Goal: Information Seeking & Learning: Learn about a topic

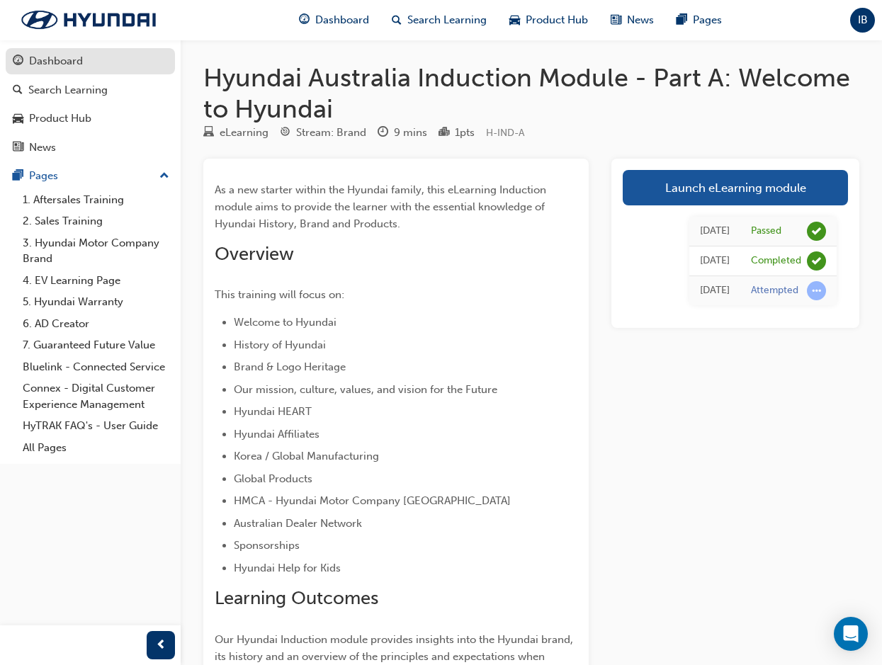
click at [76, 57] on div "Dashboard" at bounding box center [56, 61] width 54 height 16
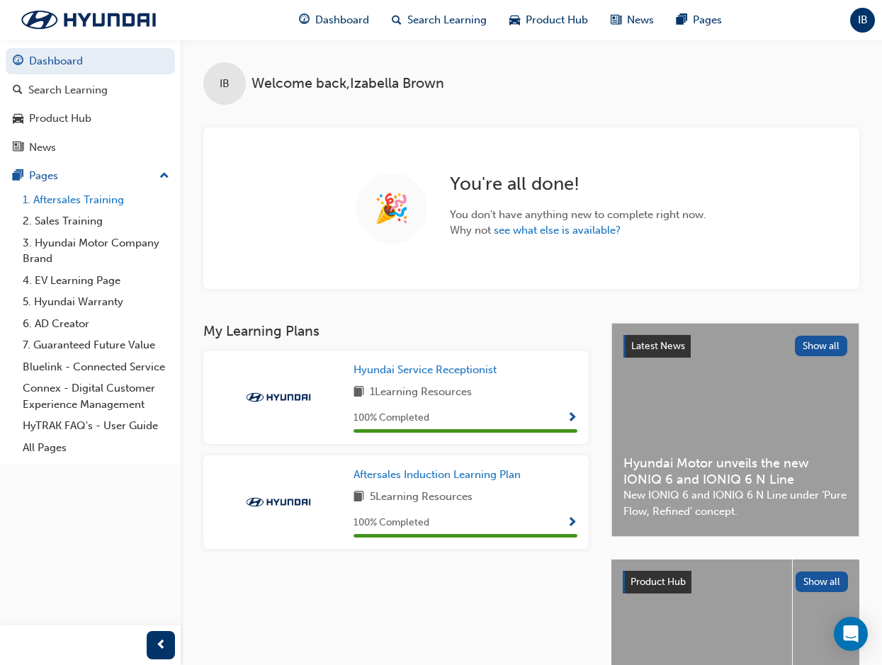
click at [62, 203] on link "1. Aftersales Training" at bounding box center [96, 200] width 158 height 22
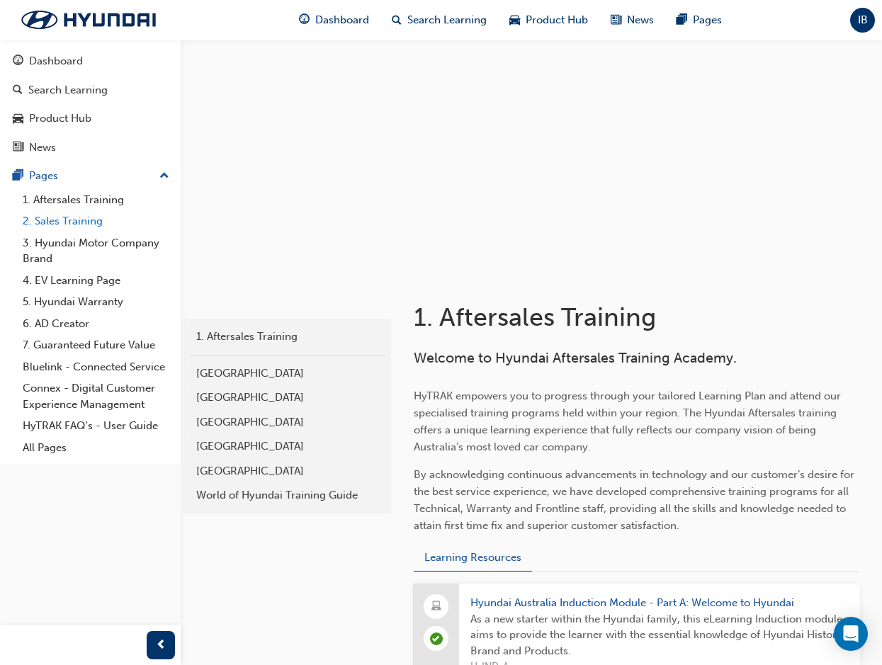
click at [42, 220] on link "2. Sales Training" at bounding box center [96, 221] width 158 height 22
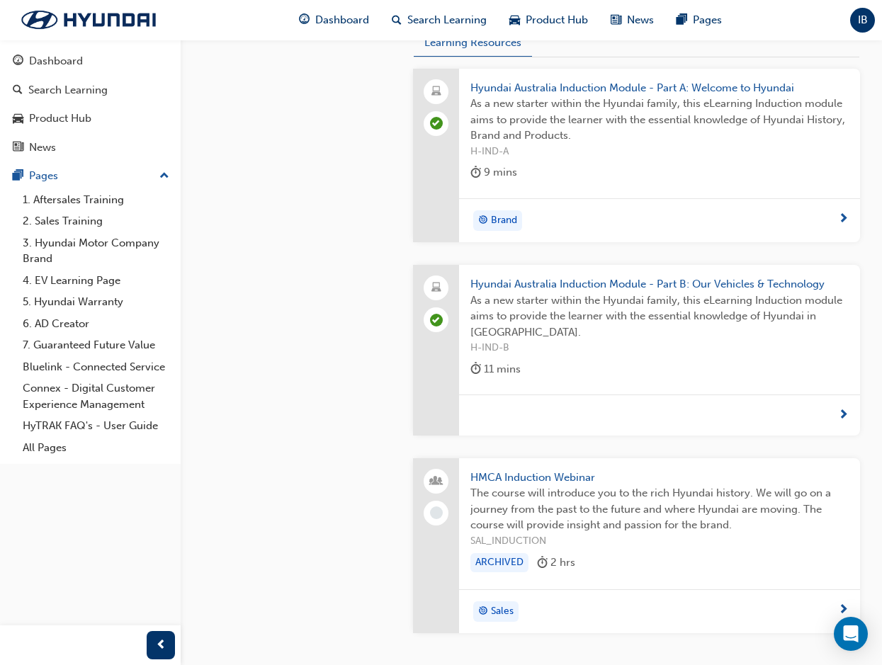
scroll to position [514, 0]
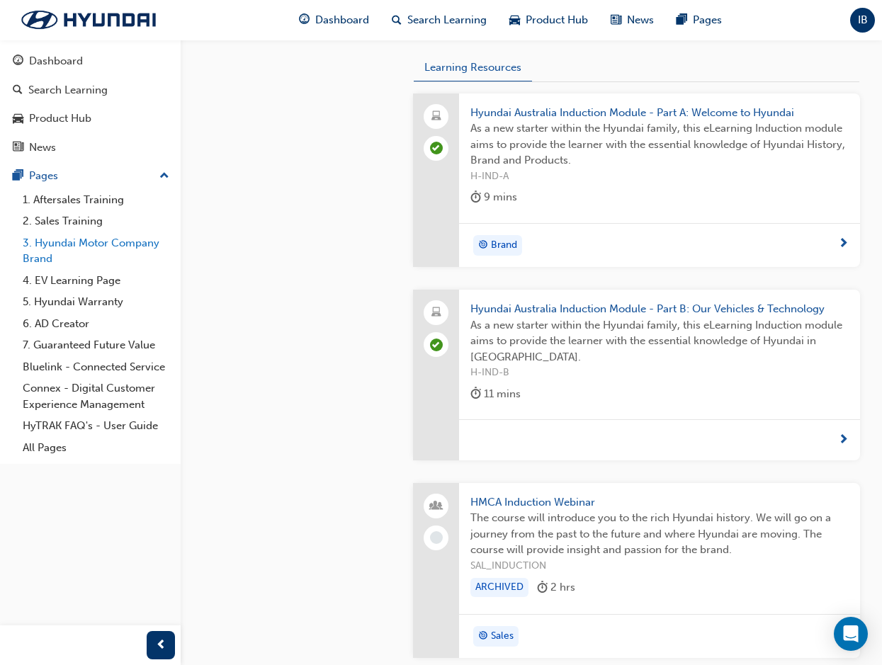
click at [81, 244] on link "3. Hyundai Motor Company Brand" at bounding box center [96, 251] width 158 height 38
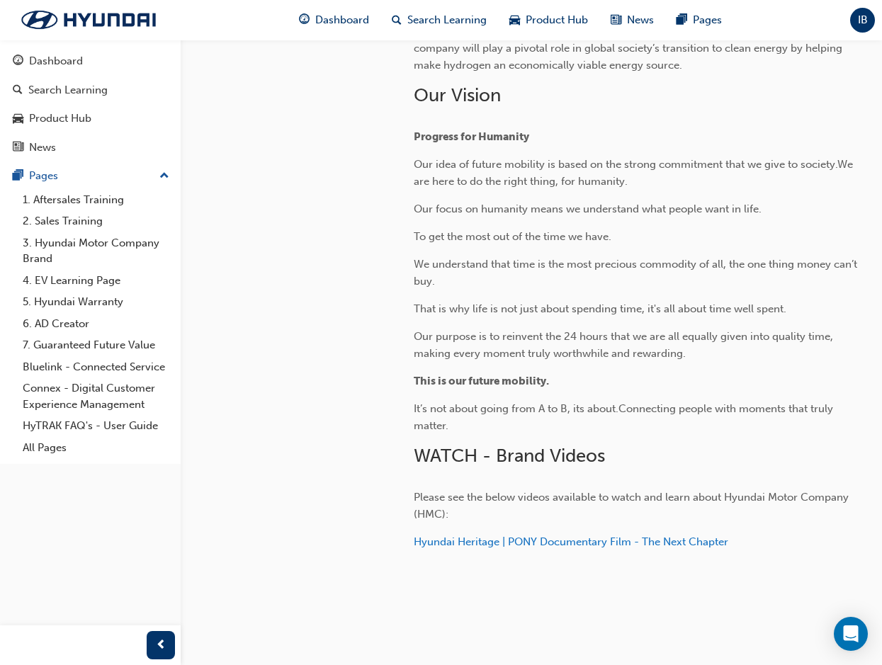
scroll to position [461, 0]
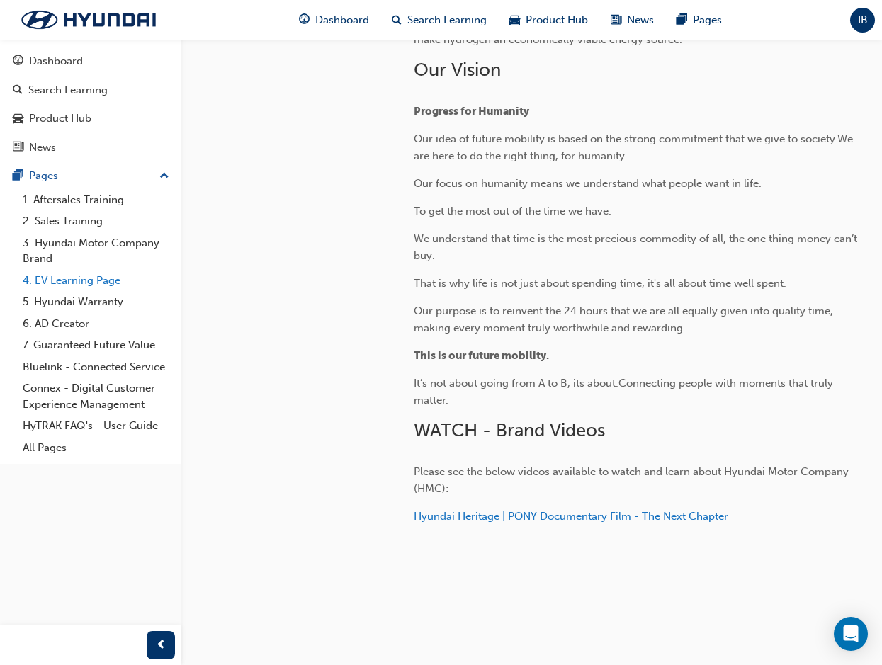
click at [55, 273] on link "4. EV Learning Page" at bounding box center [96, 281] width 158 height 22
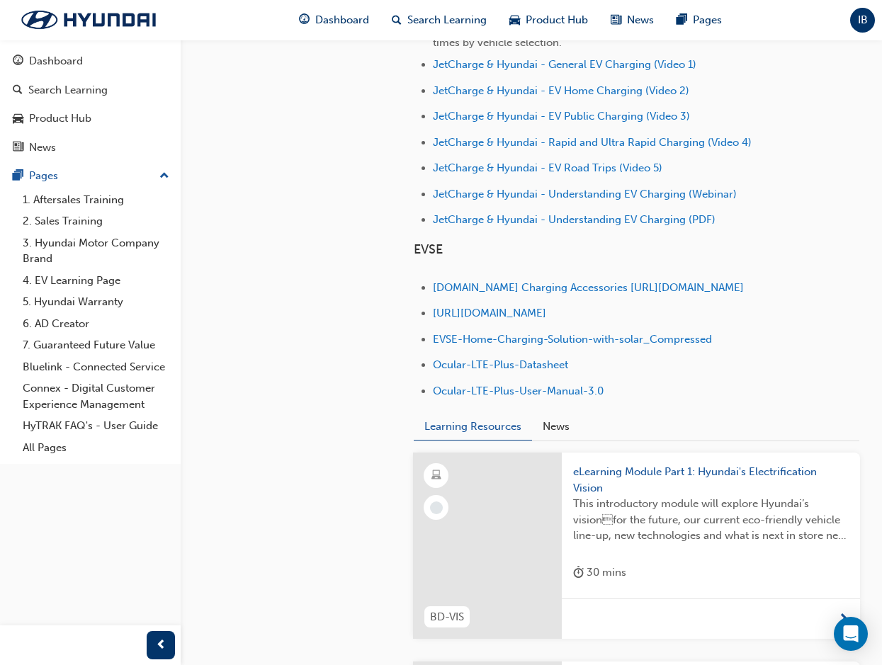
scroll to position [779, 0]
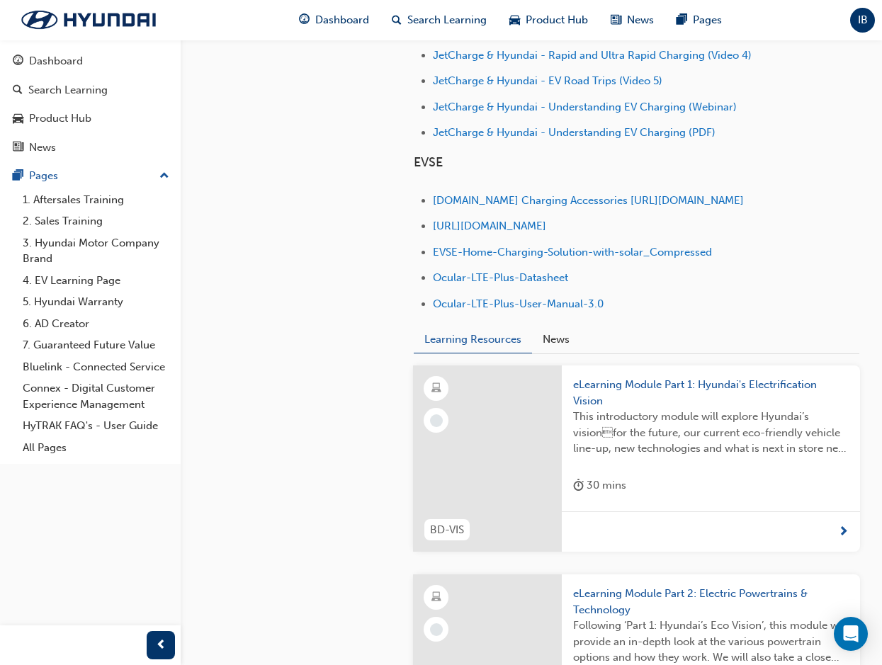
click at [685, 402] on span "eLearning Module Part 1: Hyundai's Electrification Vision" at bounding box center [711, 393] width 276 height 32
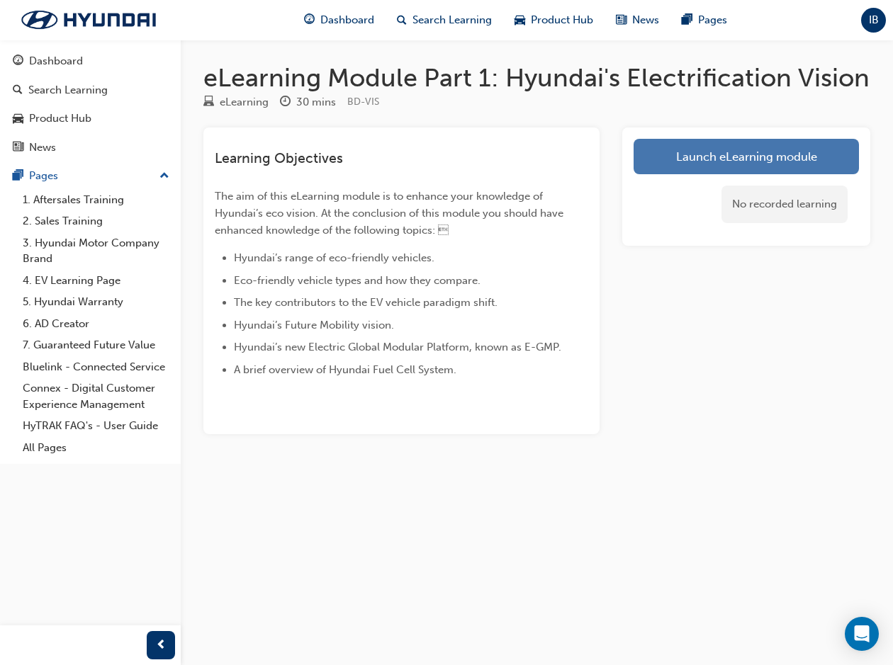
click at [710, 161] on link "Launch eLearning module" at bounding box center [745, 156] width 225 height 35
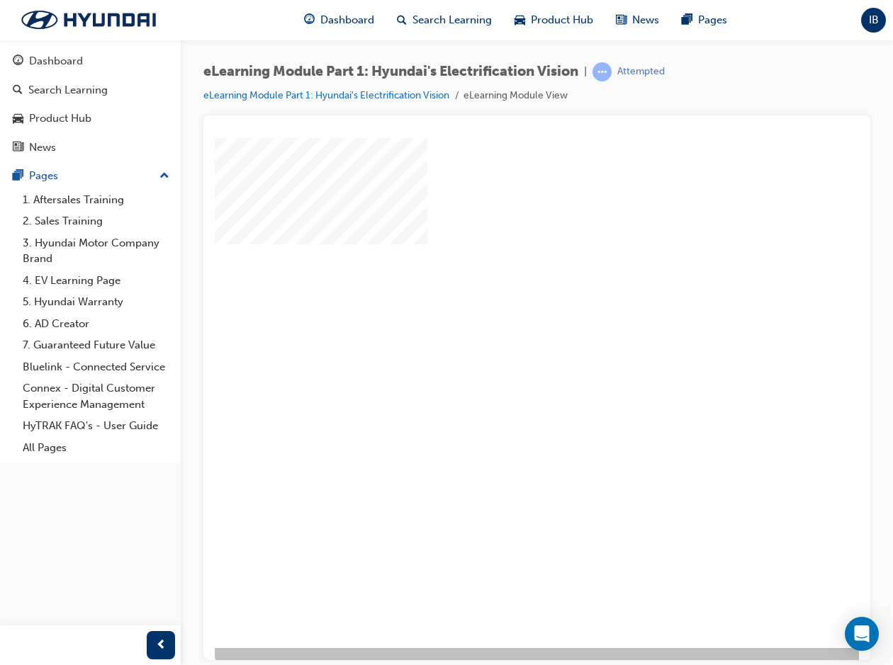
drag, startPoint x: 482, startPoint y: 345, endPoint x: 482, endPoint y: 353, distance: 7.8
click at [482, 353] on div at bounding box center [697, 392] width 964 height 510
click at [496, 351] on div "play" at bounding box center [496, 351] width 0 height 0
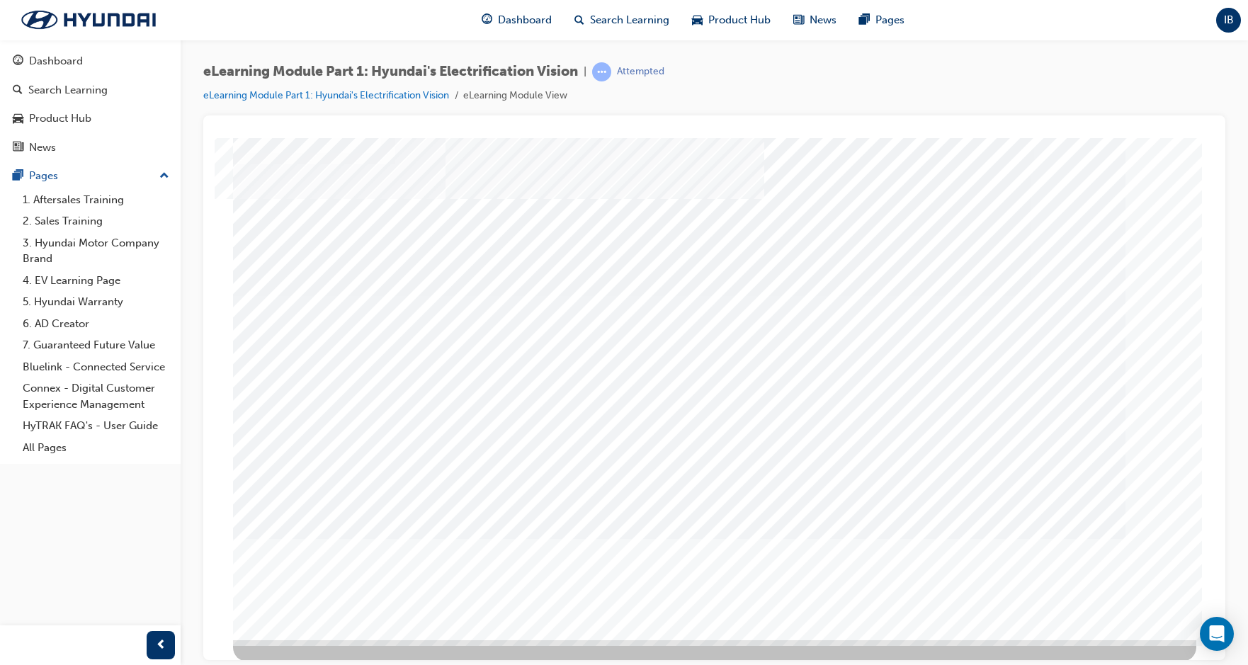
scroll to position [9, 0]
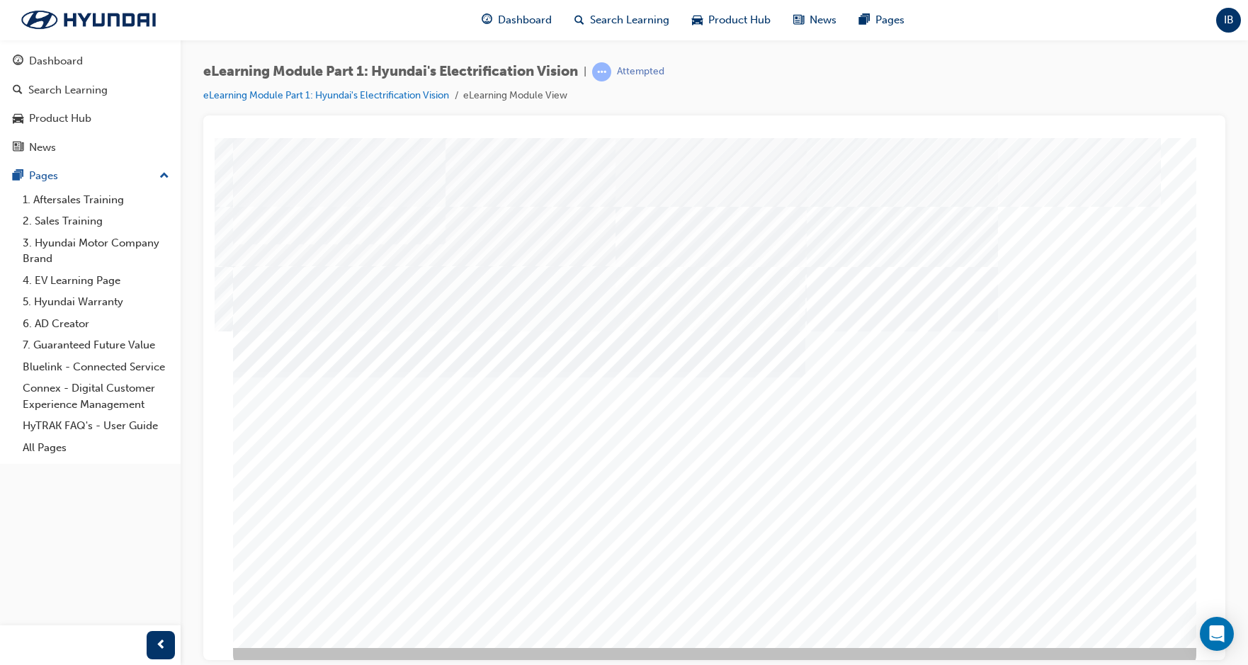
drag, startPoint x: 570, startPoint y: 491, endPoint x: 623, endPoint y: 478, distance: 54.8
drag, startPoint x: 623, startPoint y: 478, endPoint x: 635, endPoint y: 508, distance: 32.5
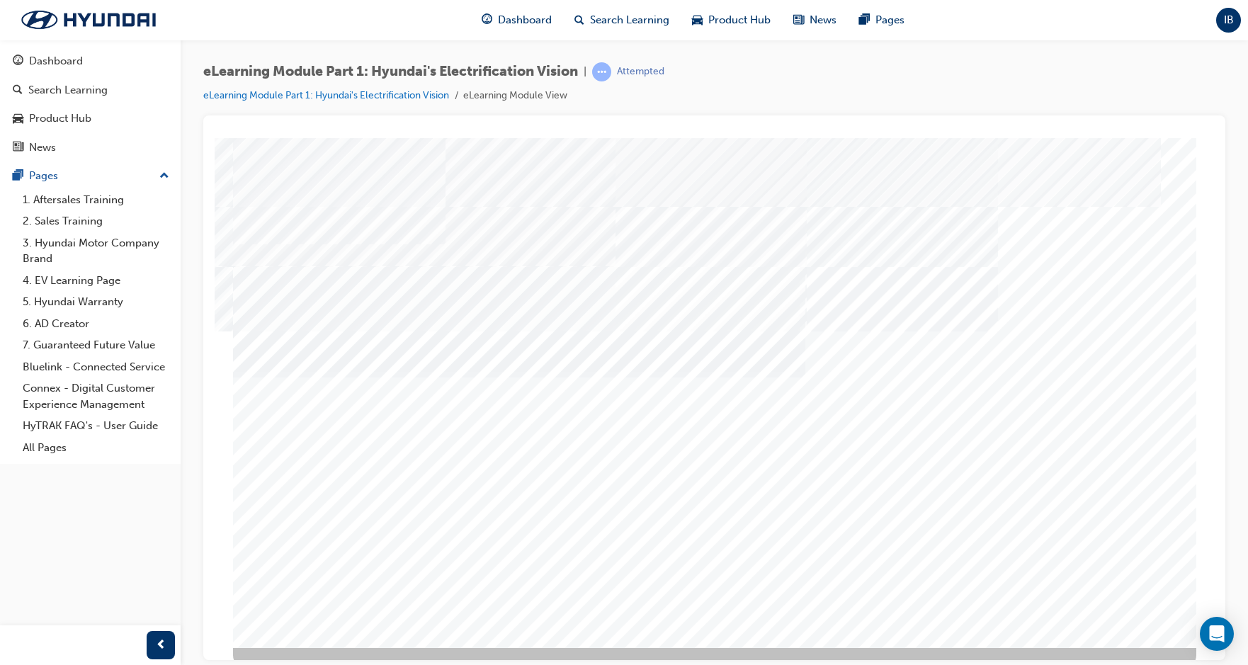
drag, startPoint x: 303, startPoint y: 349, endPoint x: 964, endPoint y: 435, distance: 666.6
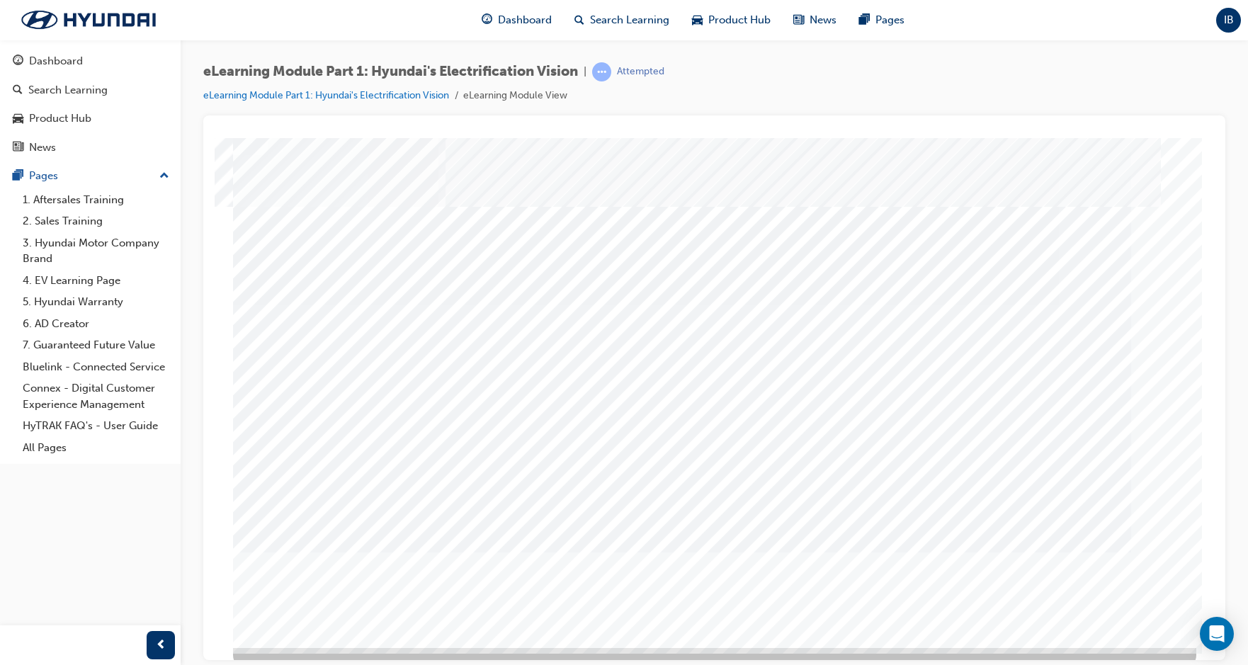
click at [892, 435] on div "Chapter heading slide" at bounding box center [715, 392] width 964 height 510
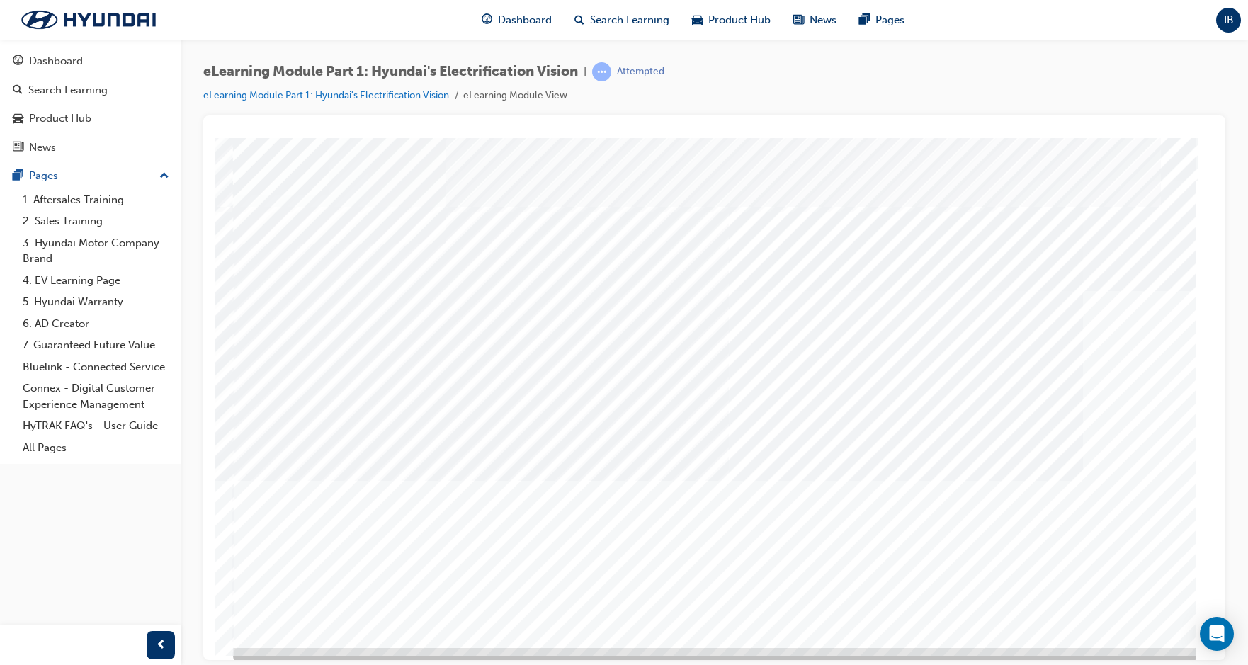
drag, startPoint x: 371, startPoint y: 320, endPoint x: 1100, endPoint y: 599, distance: 780.3
click at [892, 599] on div "Content Image Right" at bounding box center [715, 392] width 964 height 510
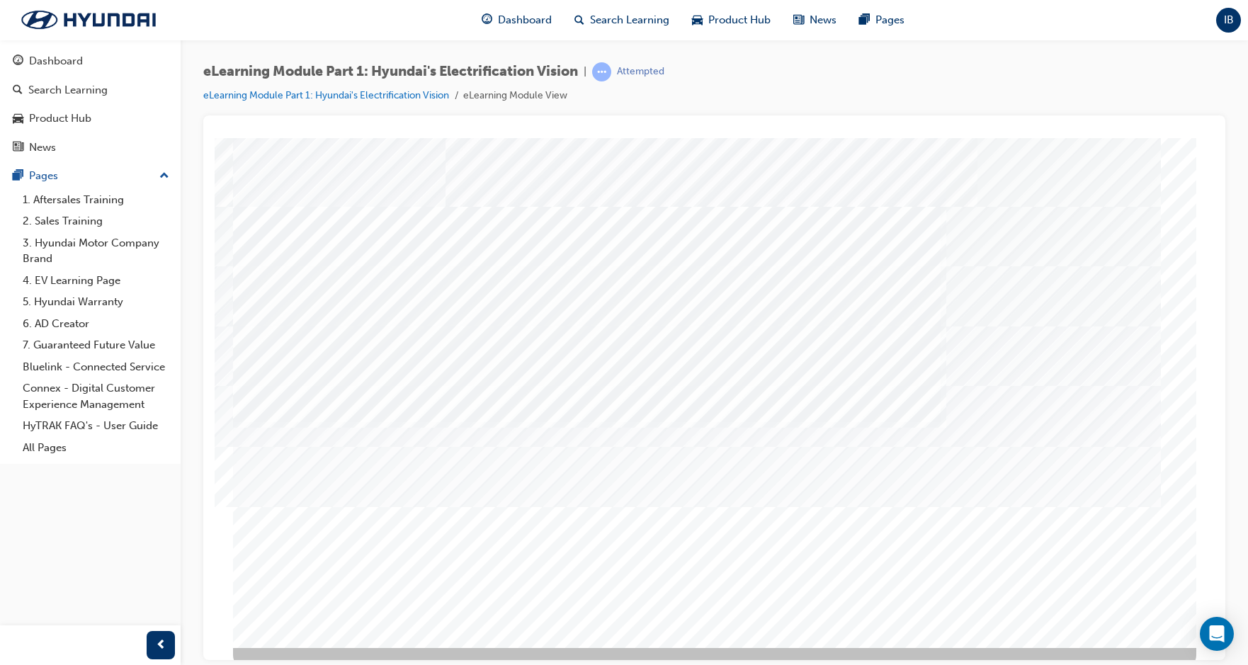
drag, startPoint x: 378, startPoint y: 237, endPoint x: 696, endPoint y: 422, distance: 368.3
click at [696, 422] on div "multistate" at bounding box center [715, 392] width 964 height 510
drag, startPoint x: 515, startPoint y: 373, endPoint x: 933, endPoint y: 501, distance: 437.3
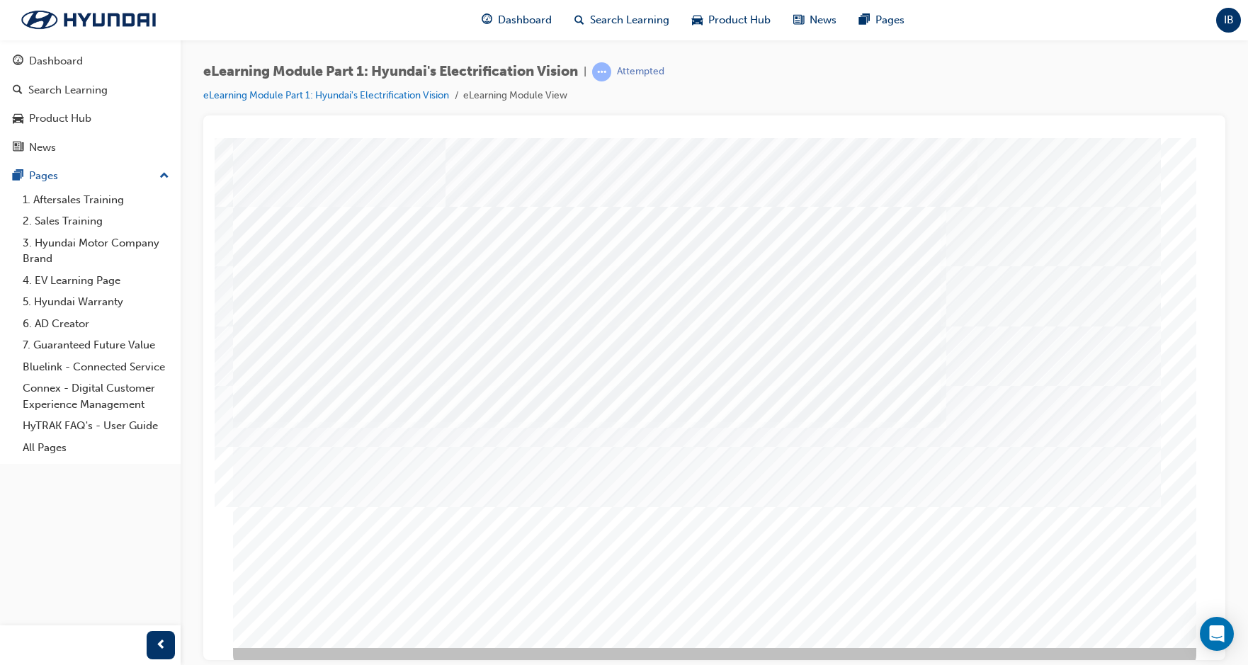
click at [790, 55] on div "eLearning Module Part 1: Hyundai's Electrification Vision | Attempted eLearning…" at bounding box center [715, 335] width 1068 height 590
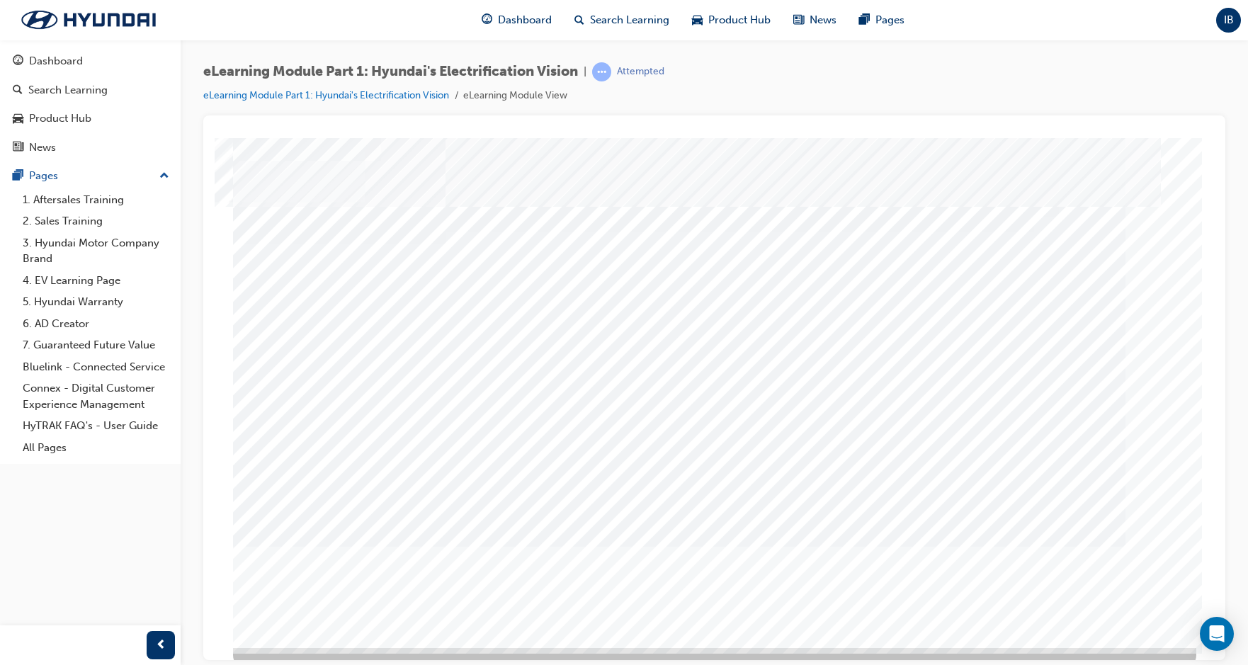
click at [784, 101] on div "eLearning Module Part 1: Hyundai's Electrification Vision | Attempted eLearning…" at bounding box center [714, 88] width 1022 height 53
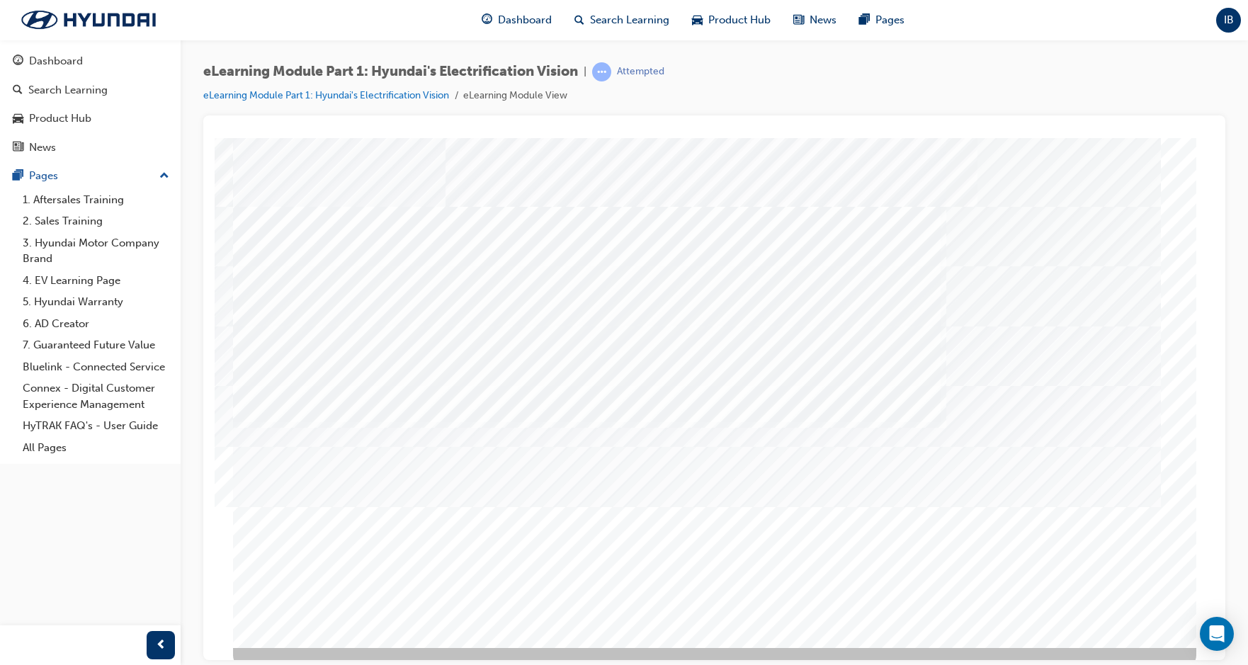
drag, startPoint x: 1051, startPoint y: 329, endPoint x: 1173, endPoint y: 332, distance: 121.9
click at [892, 332] on div "multistate" at bounding box center [715, 392] width 964 height 510
drag, startPoint x: 974, startPoint y: 560, endPoint x: 528, endPoint y: 546, distance: 445.9
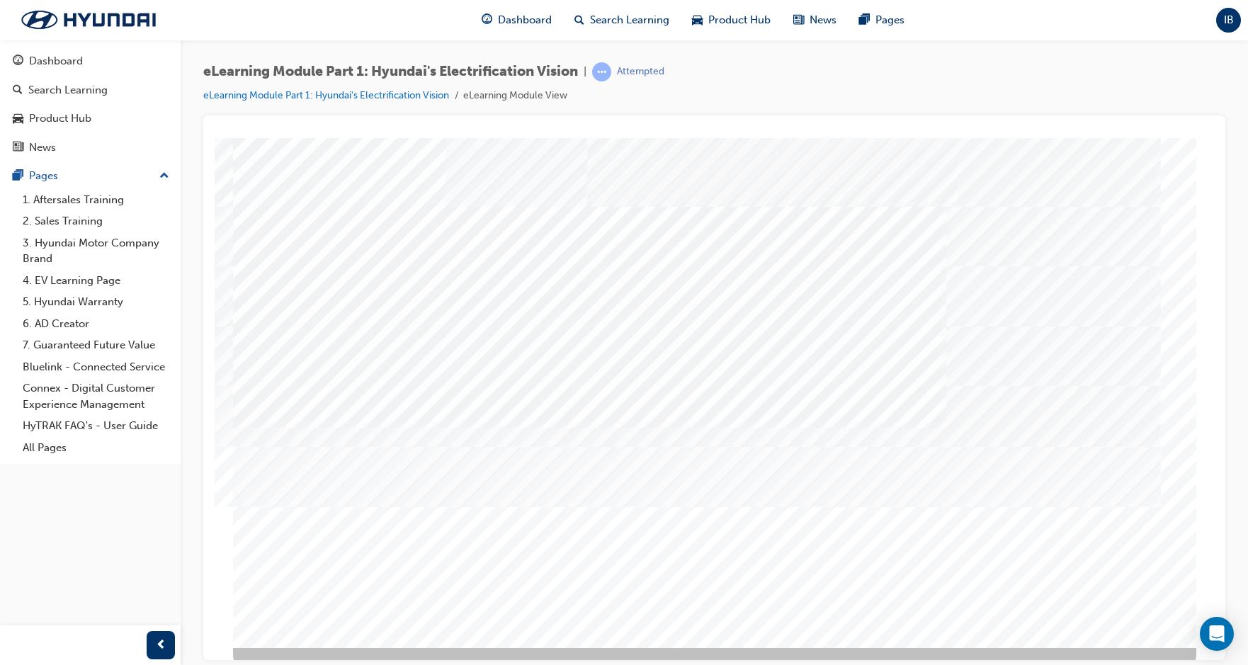
drag, startPoint x: 407, startPoint y: 497, endPoint x: 405, endPoint y: 453, distance: 44.7
drag, startPoint x: 398, startPoint y: 416, endPoint x: 397, endPoint y: 366, distance: 50.3
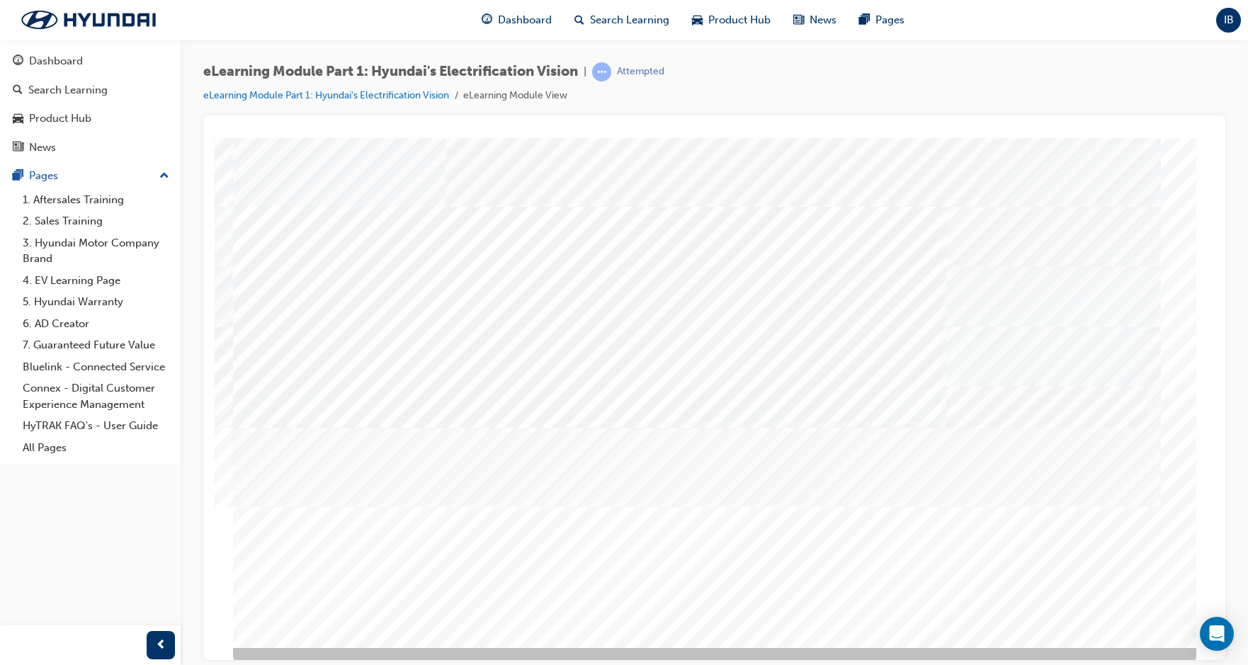
drag, startPoint x: 397, startPoint y: 364, endPoint x: 397, endPoint y: 356, distance: 8.5
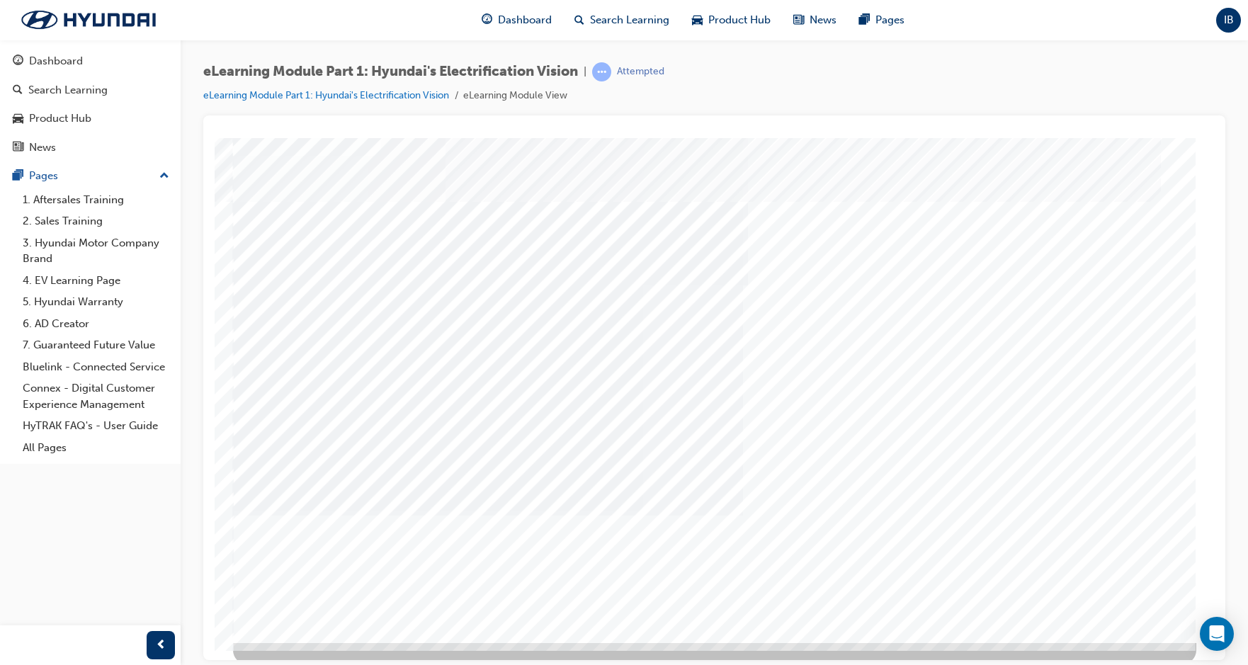
scroll to position [9, 0]
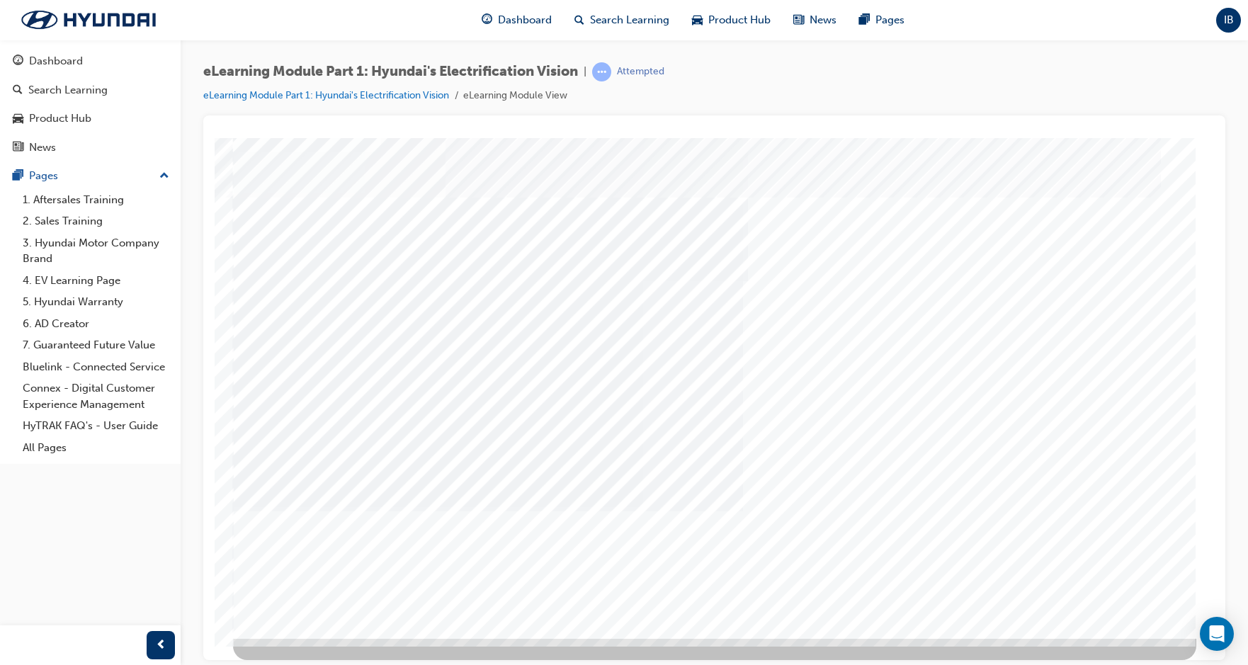
drag, startPoint x: 800, startPoint y: 393, endPoint x: 1033, endPoint y: 440, distance: 237.7
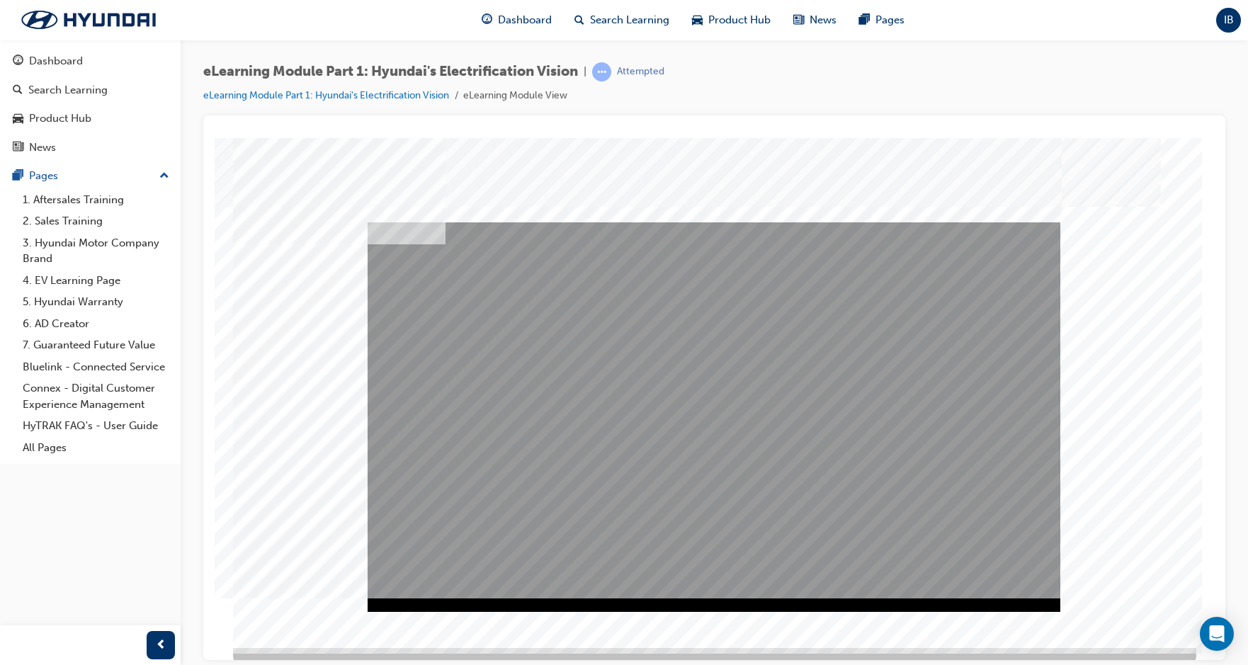
scroll to position [9, 0]
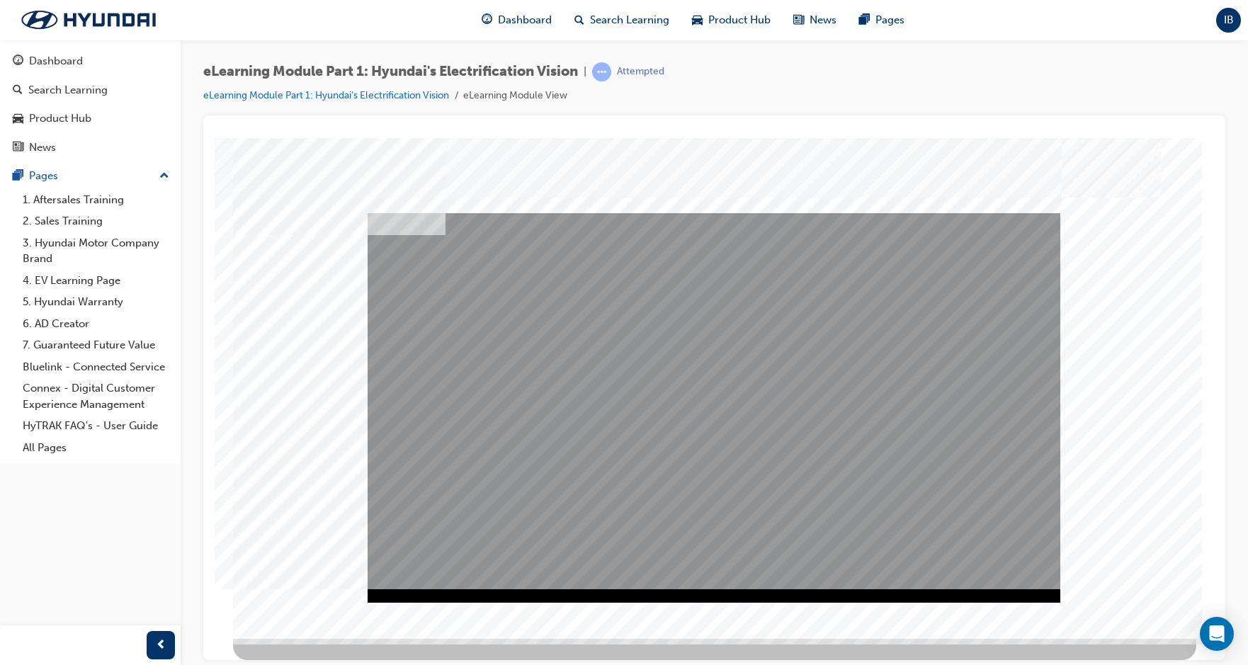
click at [634, 466] on div "Video" at bounding box center [714, 408] width 693 height 390
click at [411, 213] on div "Play" at bounding box center [714, 213] width 693 height 0
click at [816, 460] on div "Video" at bounding box center [714, 408] width 693 height 390
click at [772, 429] on div "Video" at bounding box center [714, 408] width 693 height 390
click at [403, 213] on div "Play" at bounding box center [714, 213] width 693 height 0
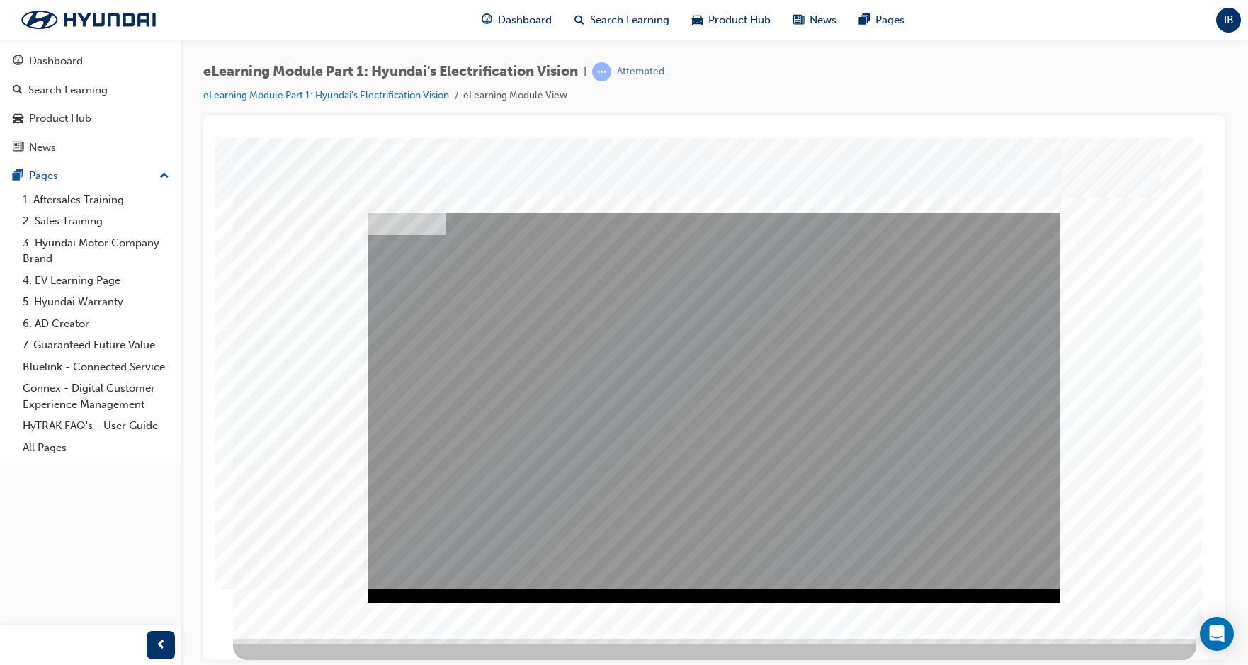
drag, startPoint x: 1117, startPoint y: 459, endPoint x: 1084, endPoint y: 472, distance: 35.7
drag, startPoint x: 996, startPoint y: 126, endPoint x: 923, endPoint y: 133, distance: 73.3
click at [892, 127] on div at bounding box center [715, 132] width 1000 height 11
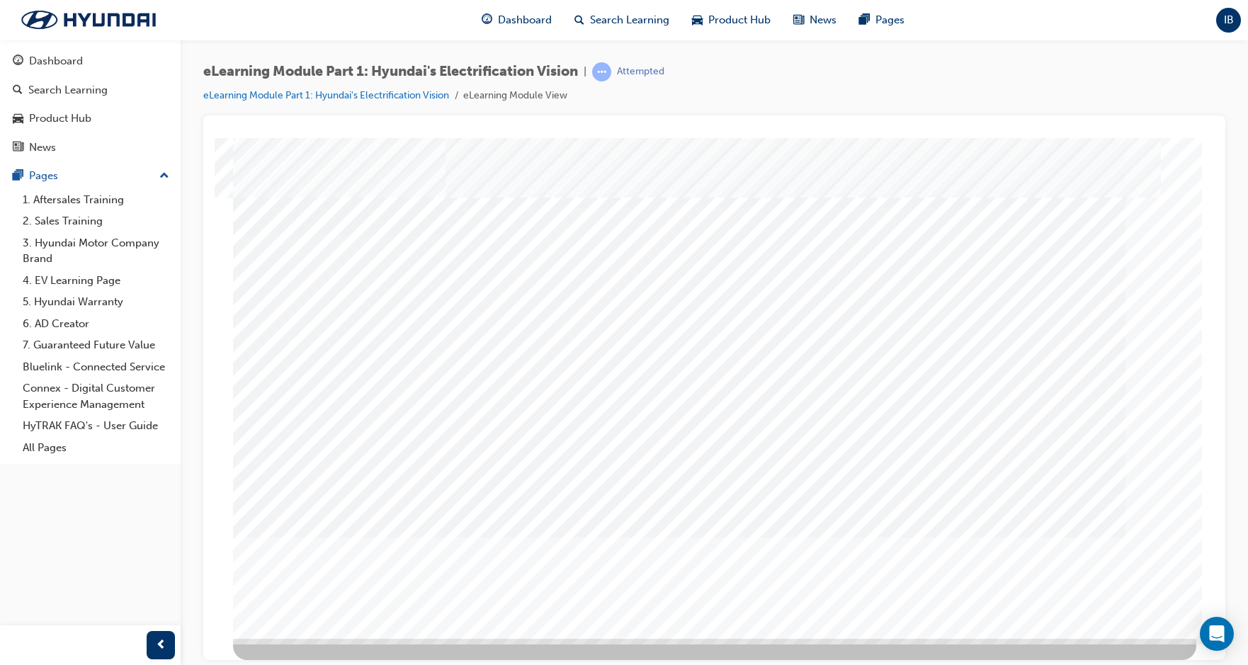
scroll to position [0, 0]
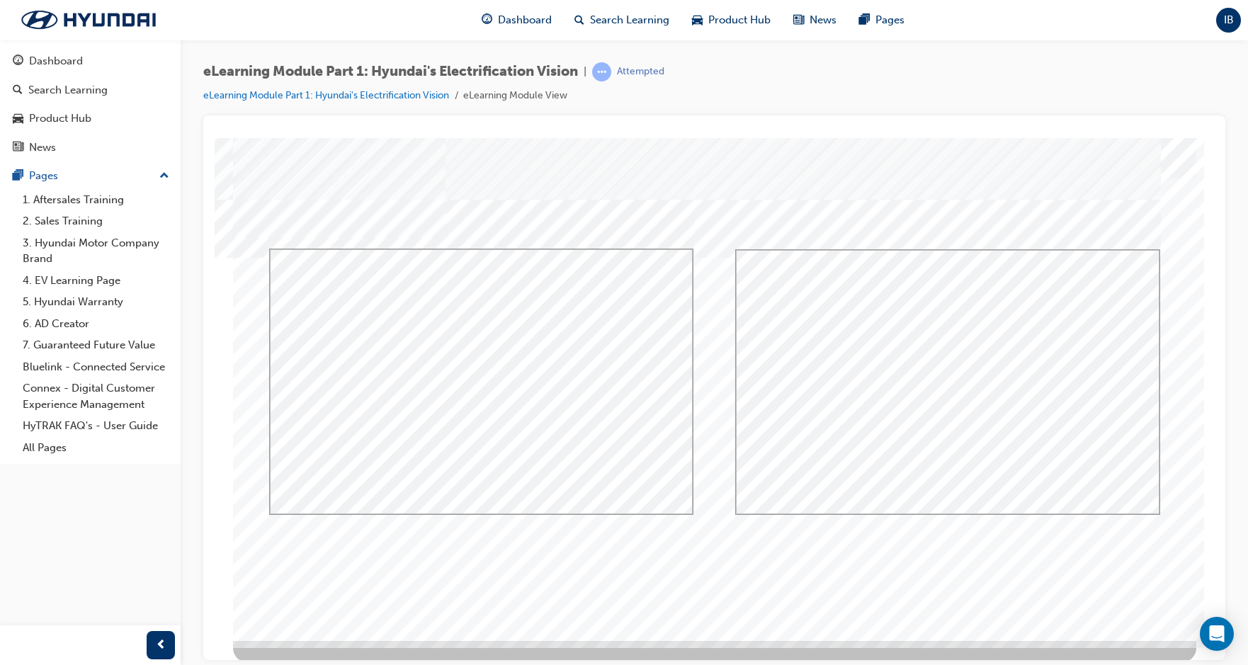
scroll to position [9, 0]
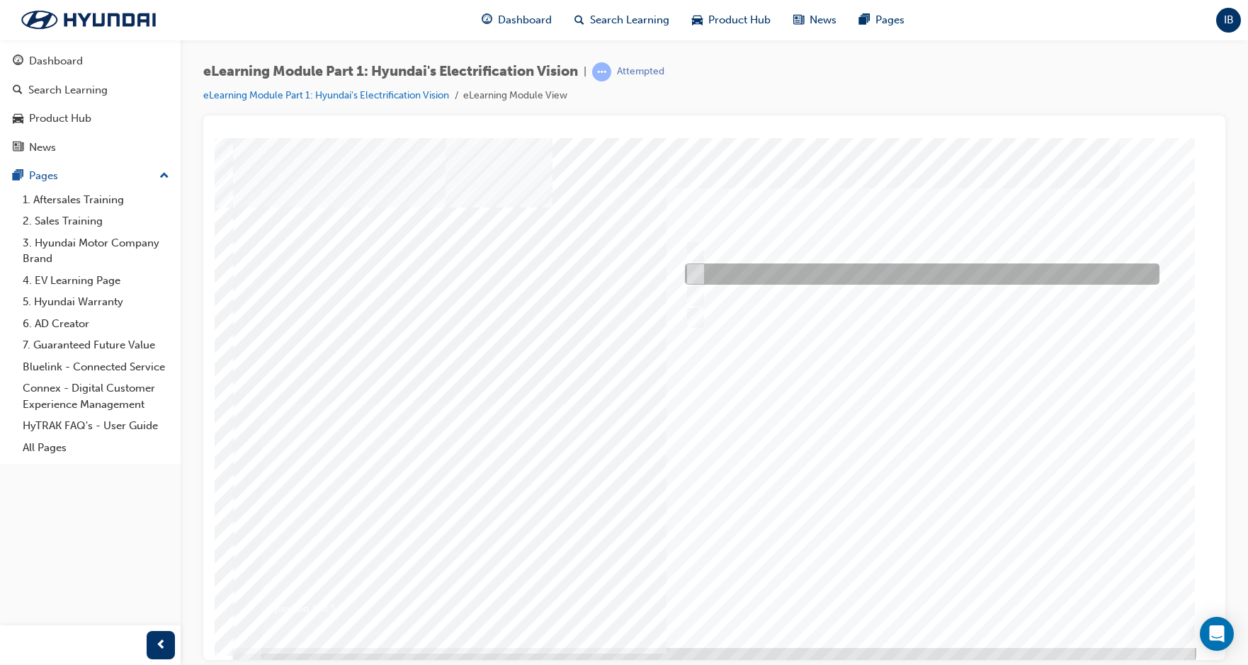
click at [772, 278] on div at bounding box center [919, 274] width 475 height 21
radio input "true"
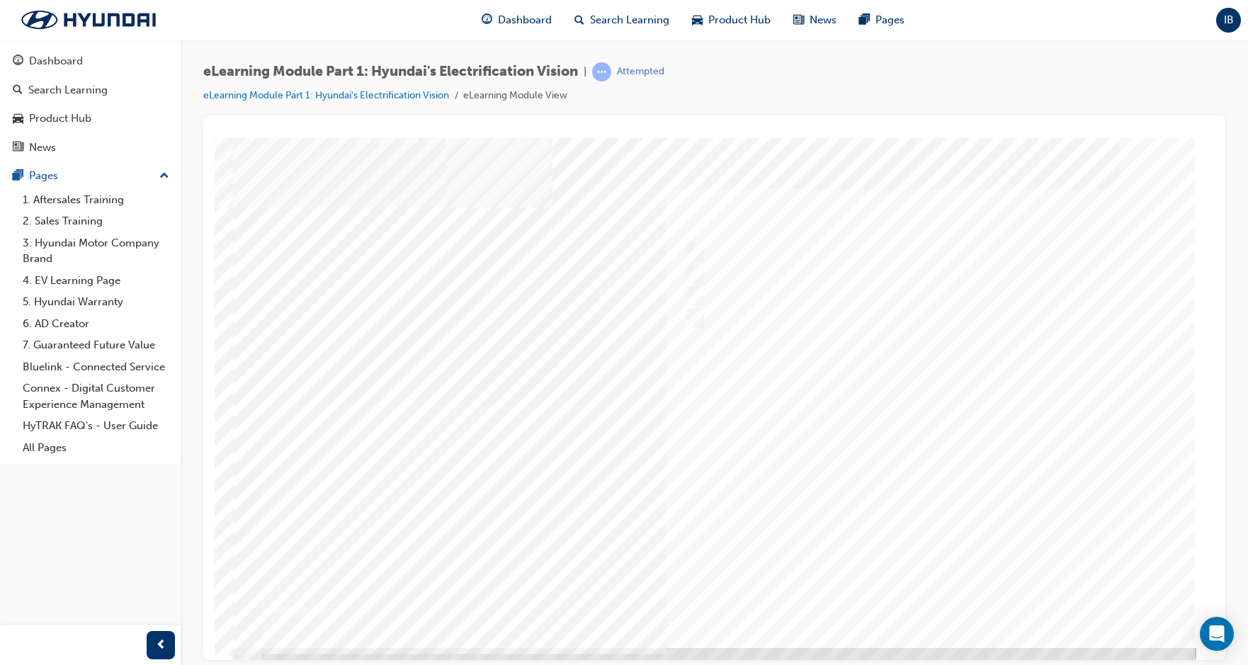
click at [892, 589] on div at bounding box center [715, 392] width 964 height 510
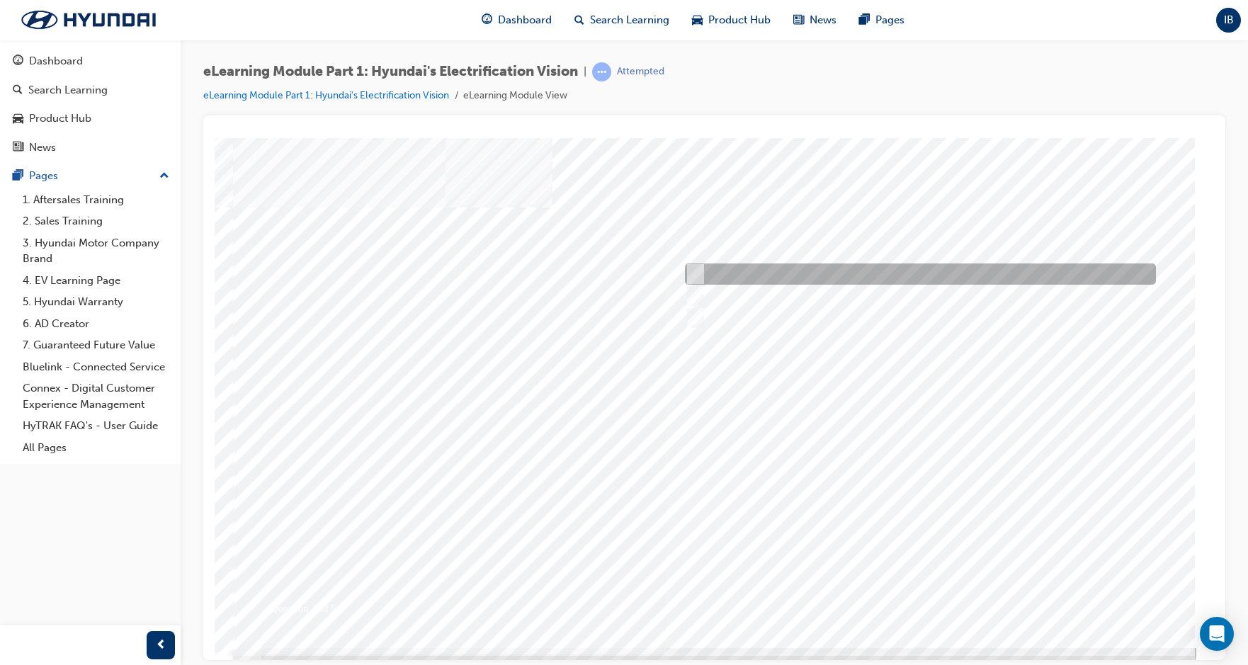
click at [741, 276] on div at bounding box center [917, 274] width 471 height 21
radio input "true"
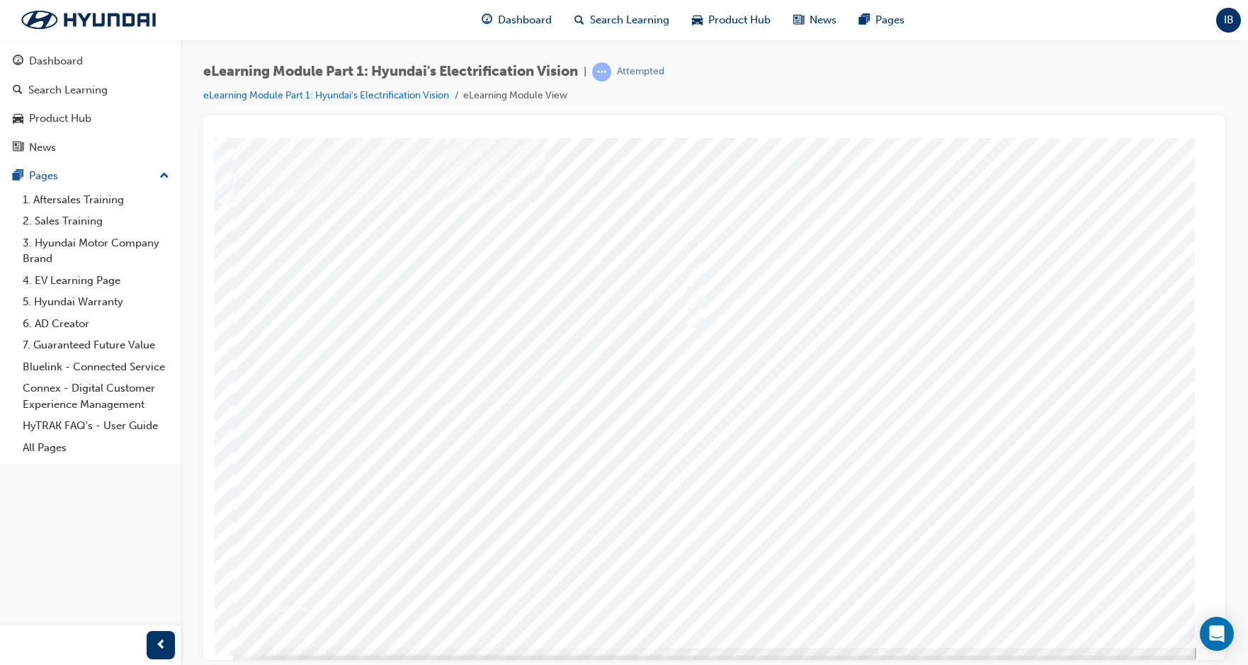
click at [892, 588] on div at bounding box center [715, 392] width 964 height 510
drag, startPoint x: 439, startPoint y: 275, endPoint x: 436, endPoint y: 260, distance: 15.1
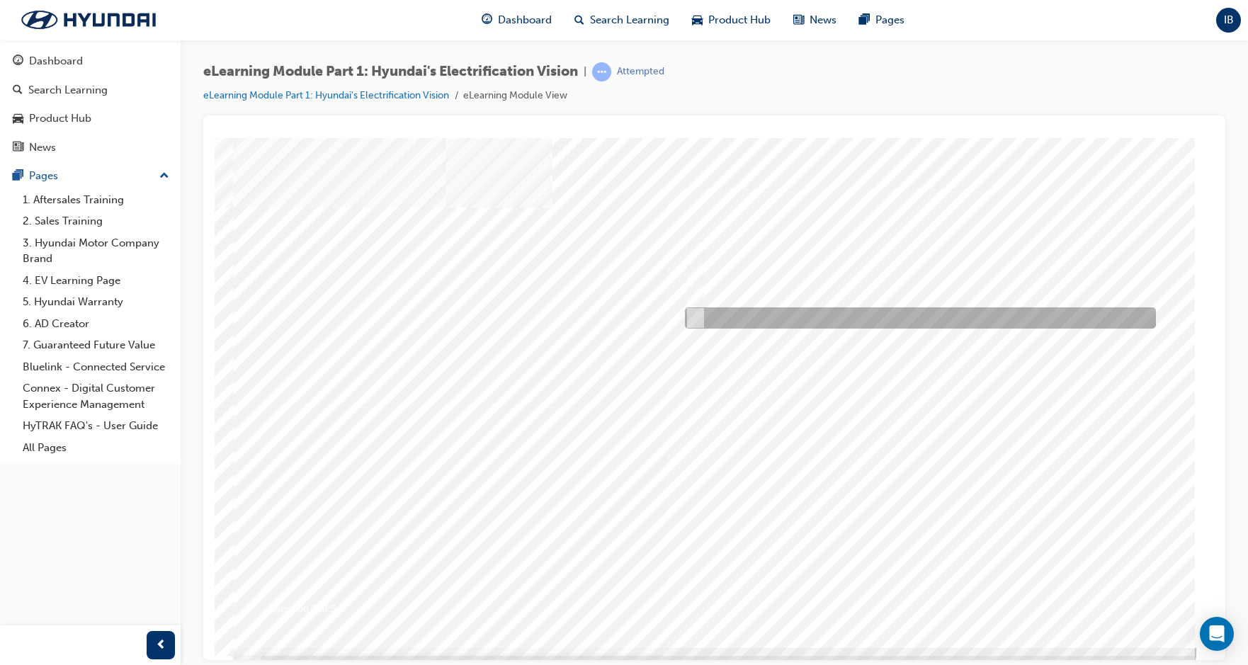
click at [803, 325] on div at bounding box center [917, 317] width 471 height 21
checkbox input "true"
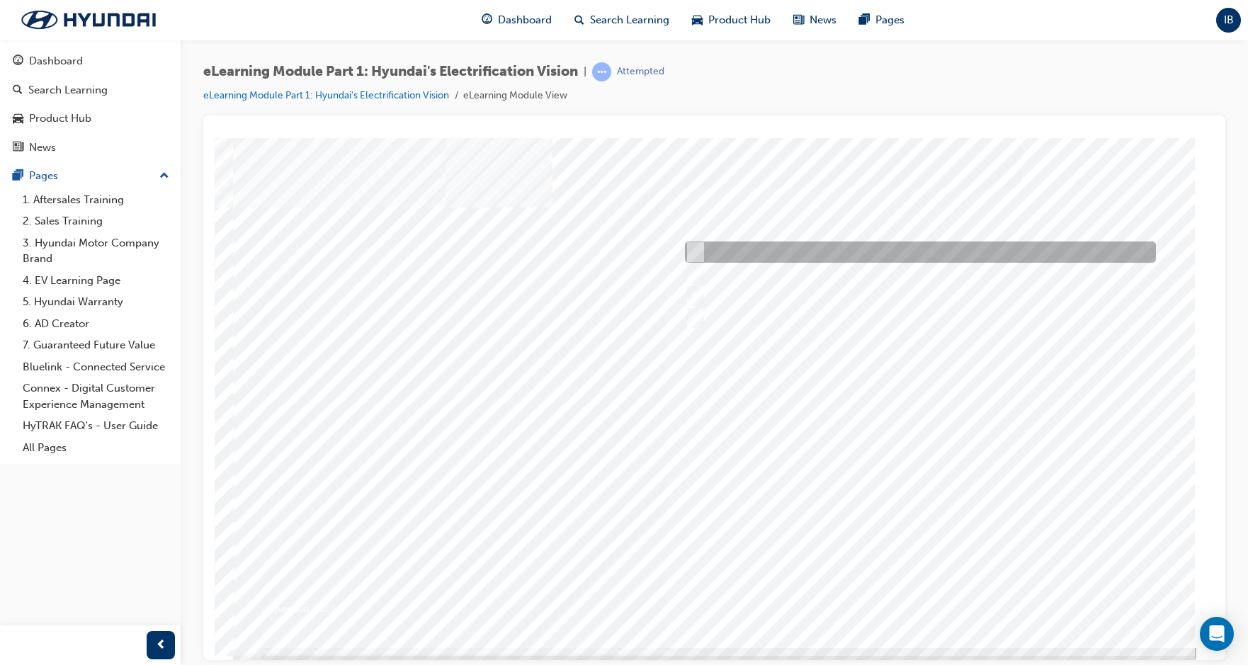
click at [778, 244] on div at bounding box center [917, 252] width 471 height 21
checkbox input "true"
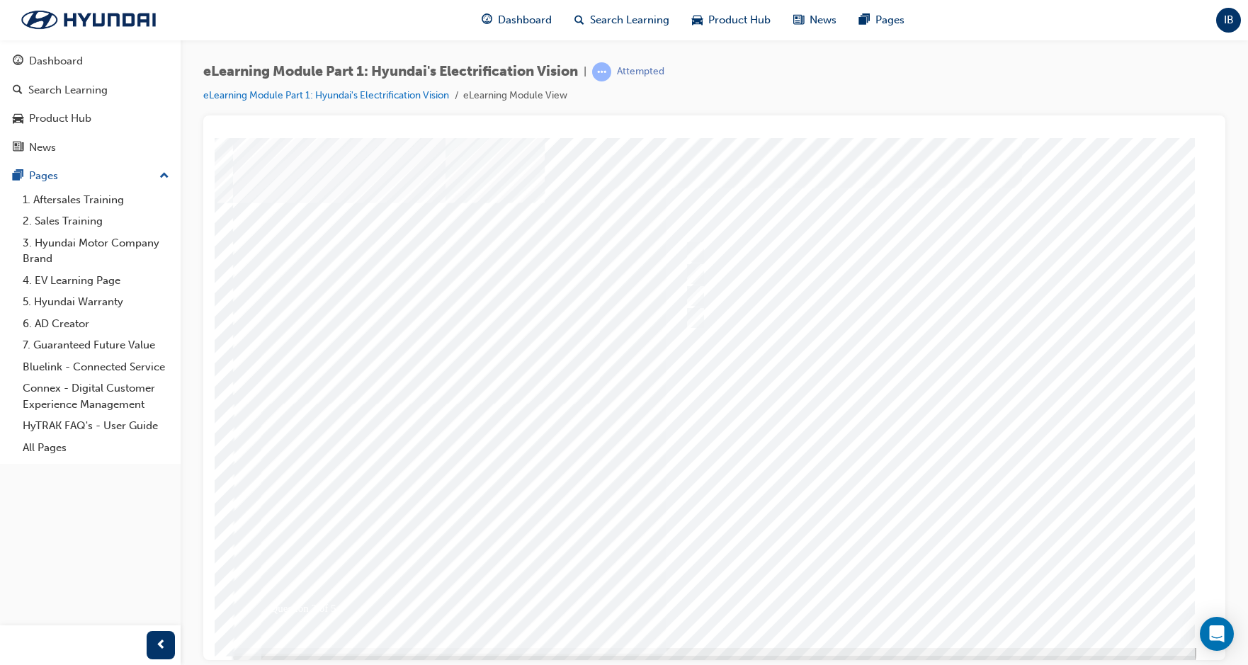
click at [892, 591] on div at bounding box center [715, 392] width 964 height 510
click at [809, 270] on div at bounding box center [917, 274] width 471 height 21
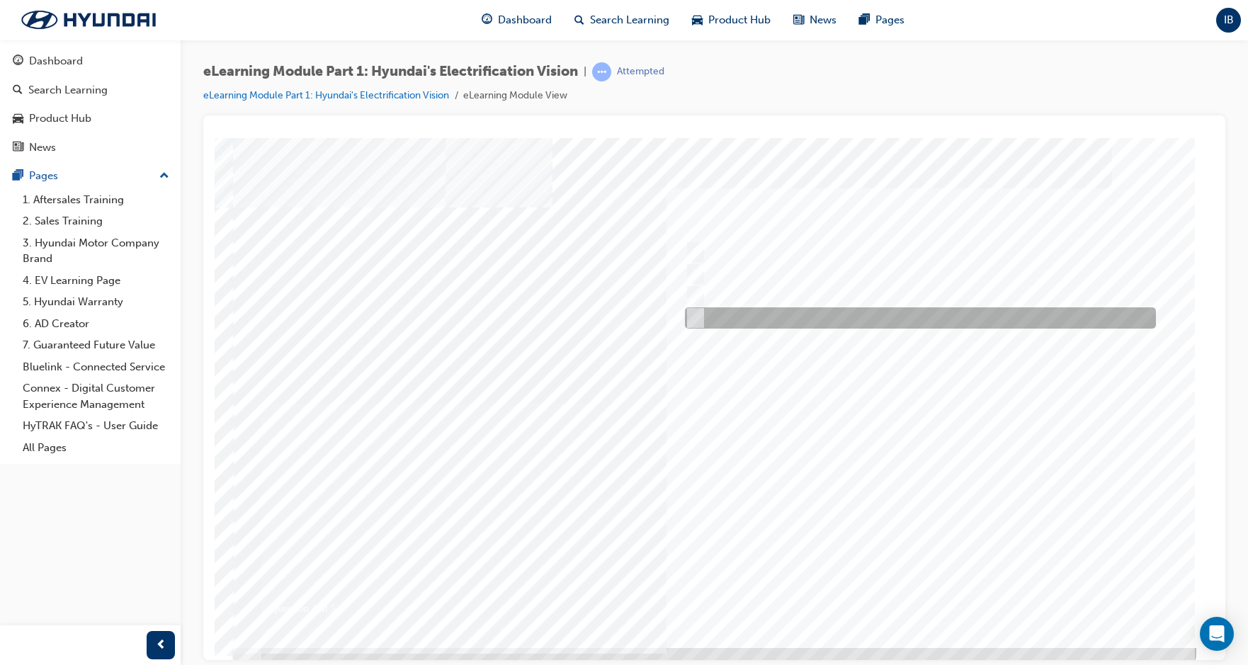
click at [817, 311] on div at bounding box center [917, 317] width 471 height 21
checkbox input "true"
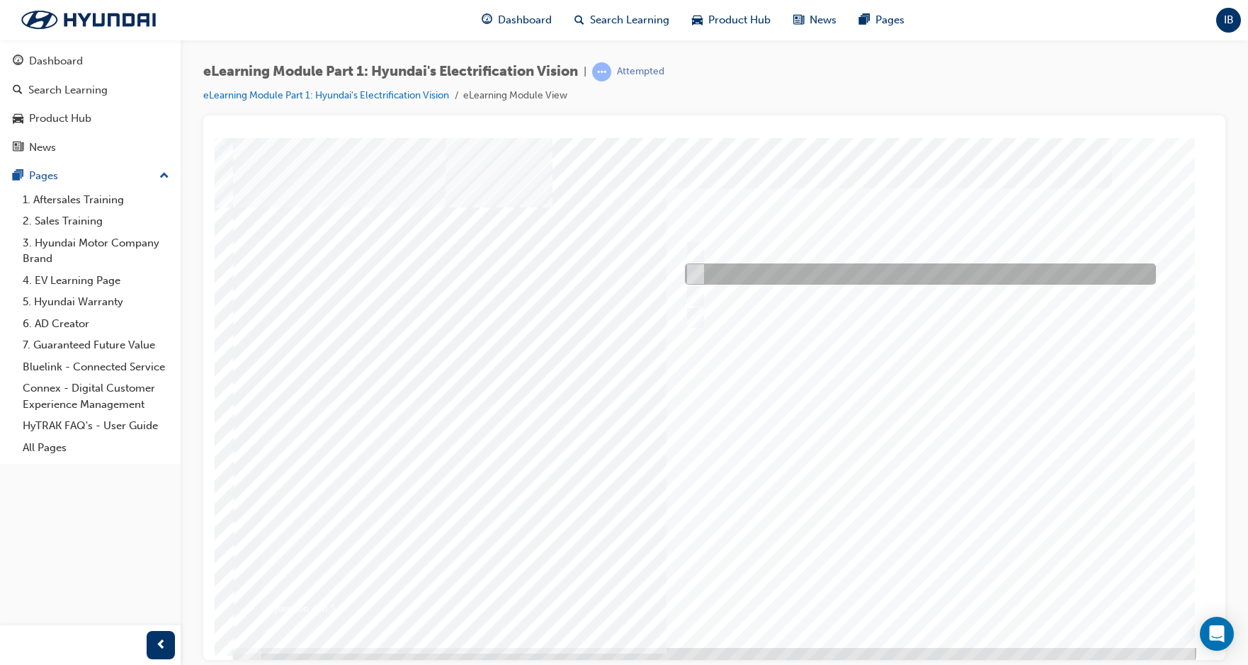
click at [821, 278] on div at bounding box center [917, 274] width 471 height 21
checkbox input "true"
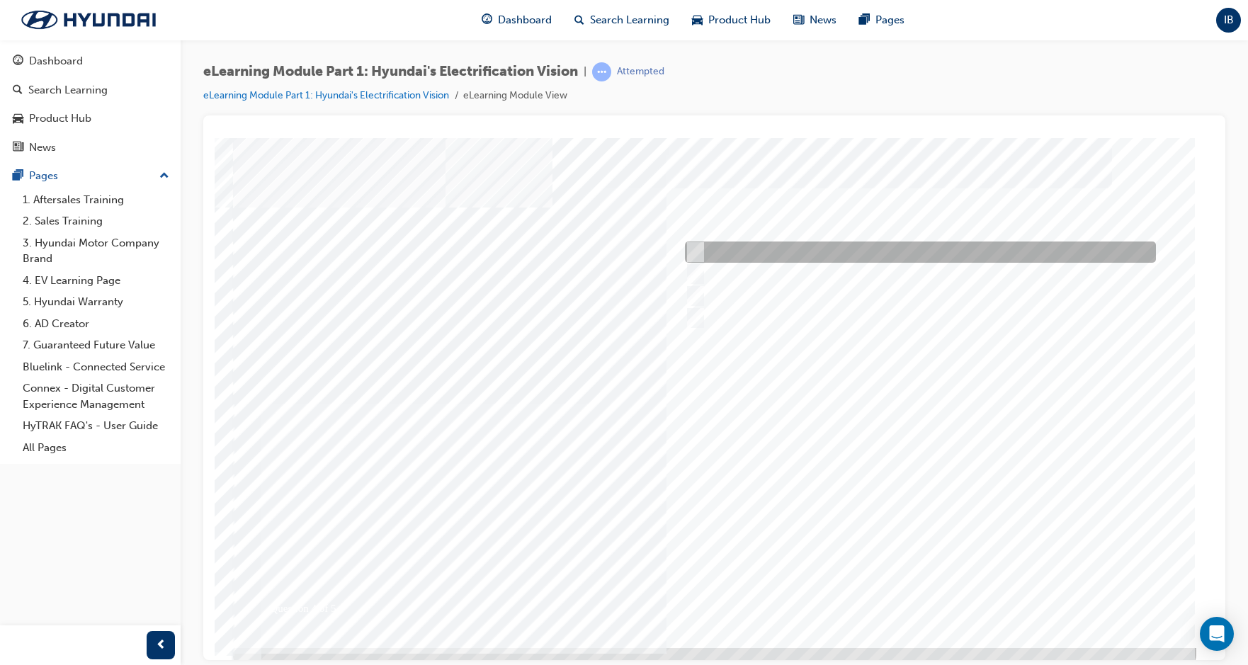
click at [816, 254] on div at bounding box center [917, 252] width 471 height 21
checkbox input "true"
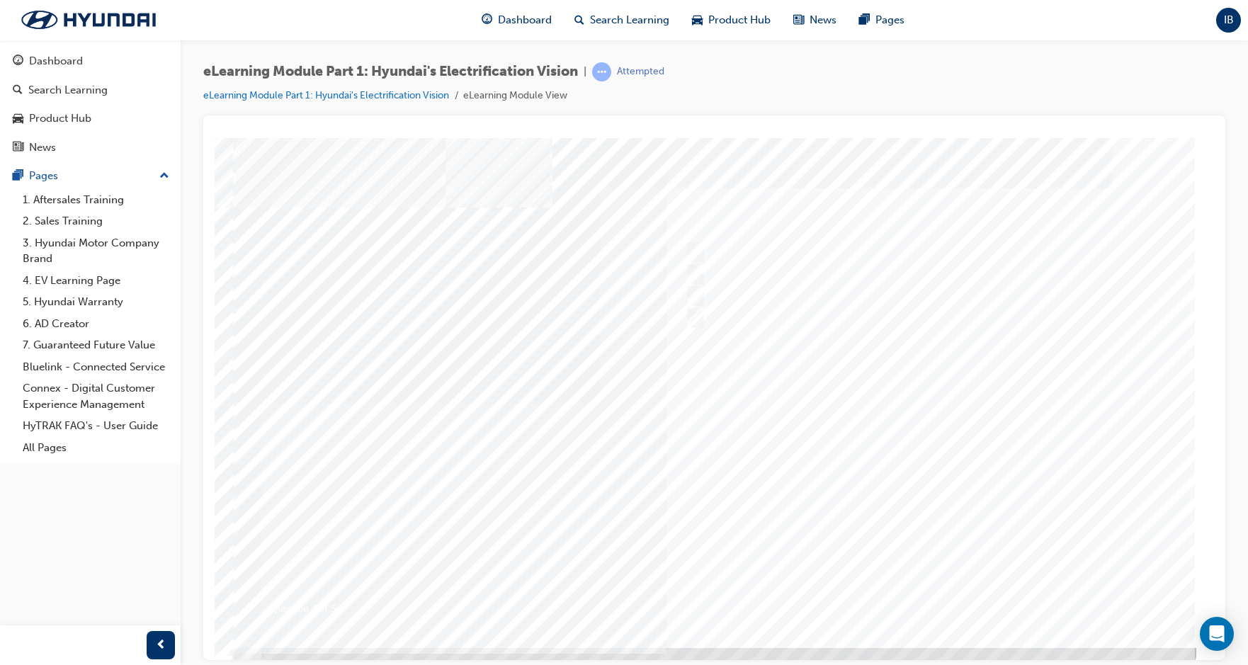
click at [892, 585] on div at bounding box center [715, 392] width 964 height 510
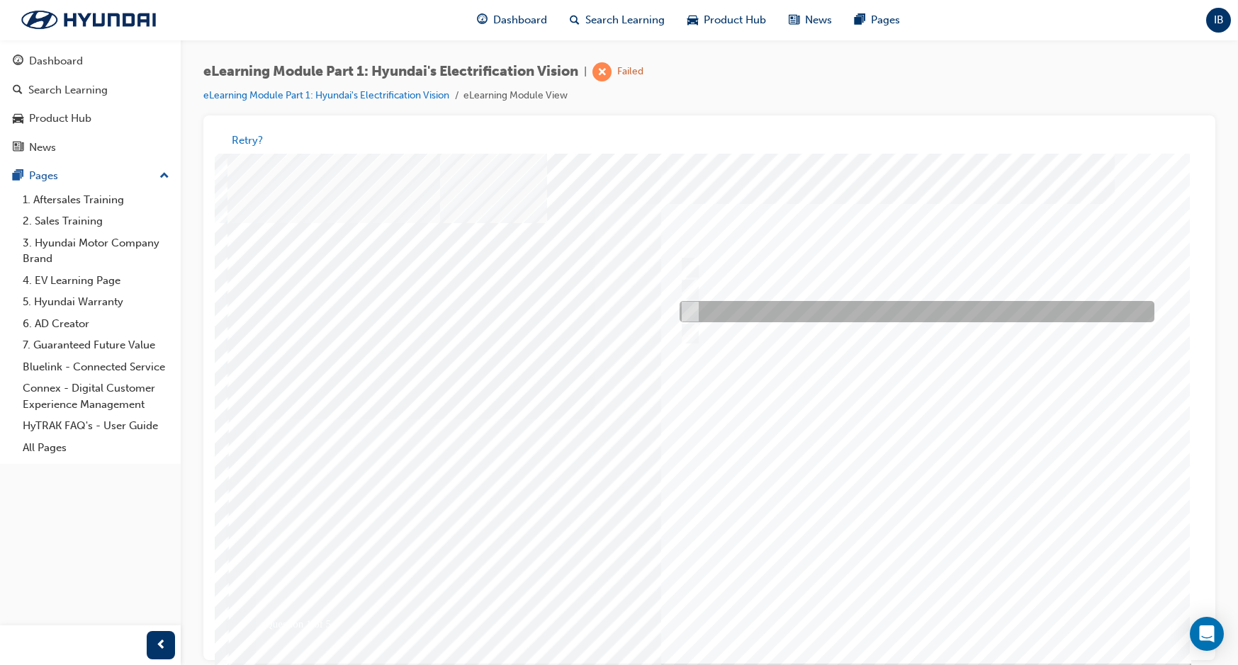
click at [783, 310] on div at bounding box center [913, 312] width 475 height 21
radio input "true"
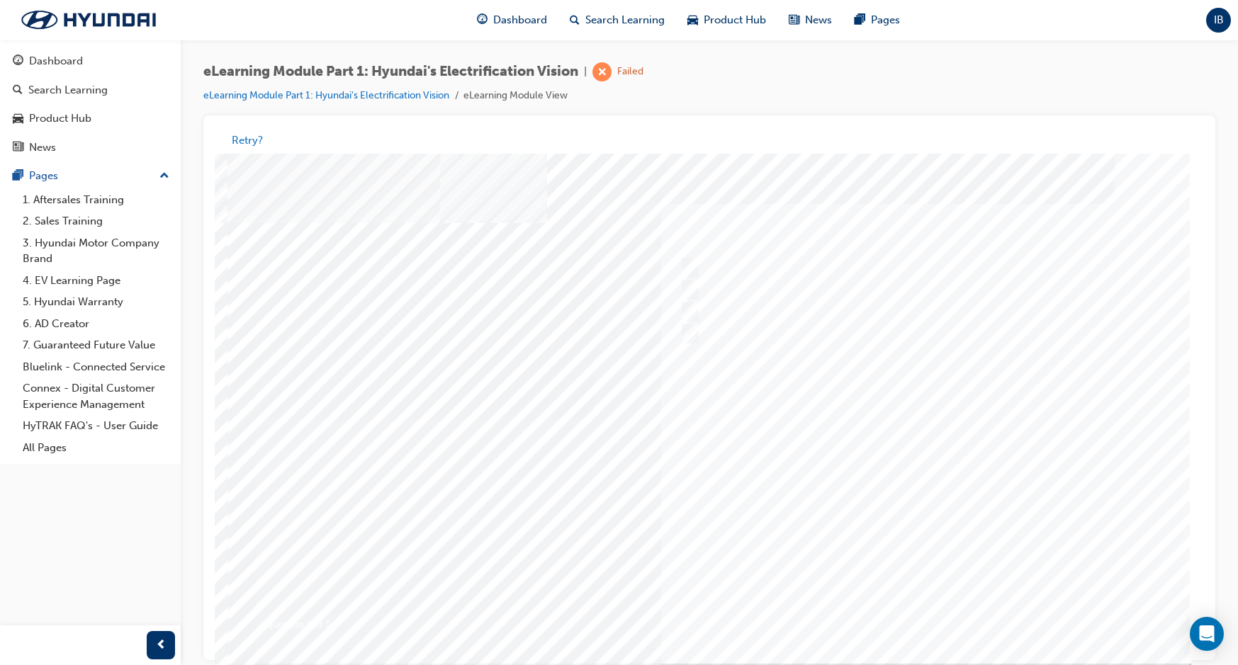
click at [892, 603] on div at bounding box center [709, 409] width 964 height 510
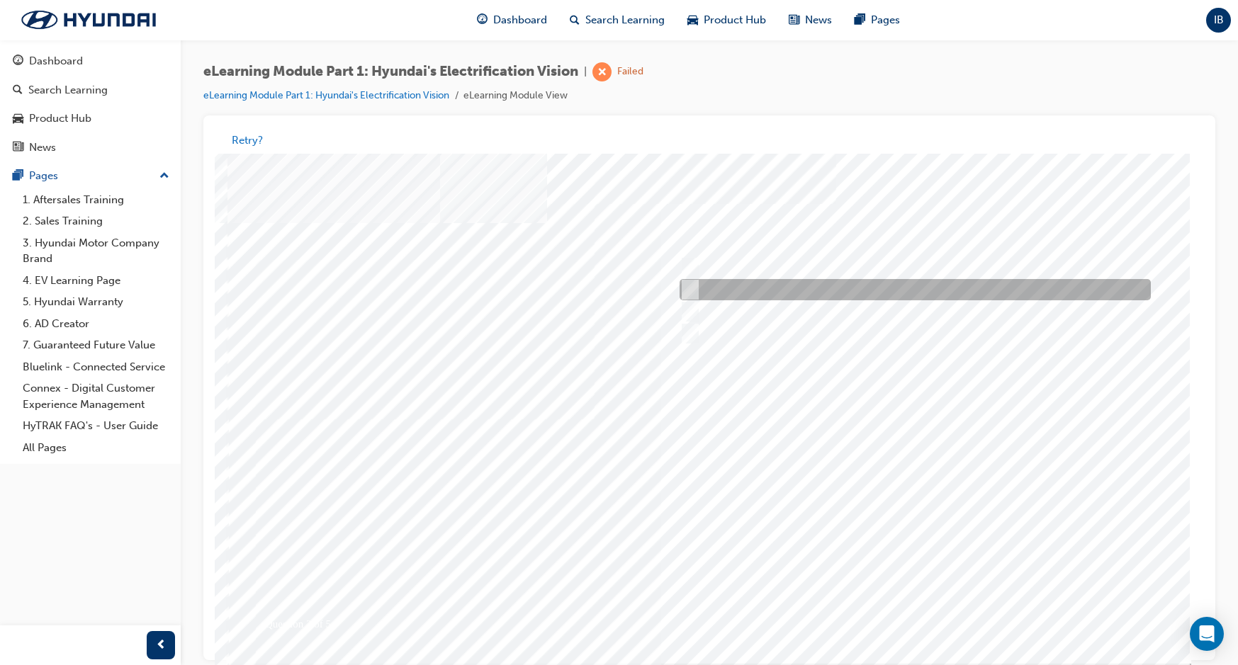
click at [686, 286] on input "IONIQ" at bounding box center [687, 291] width 16 height 16
radio input "true"
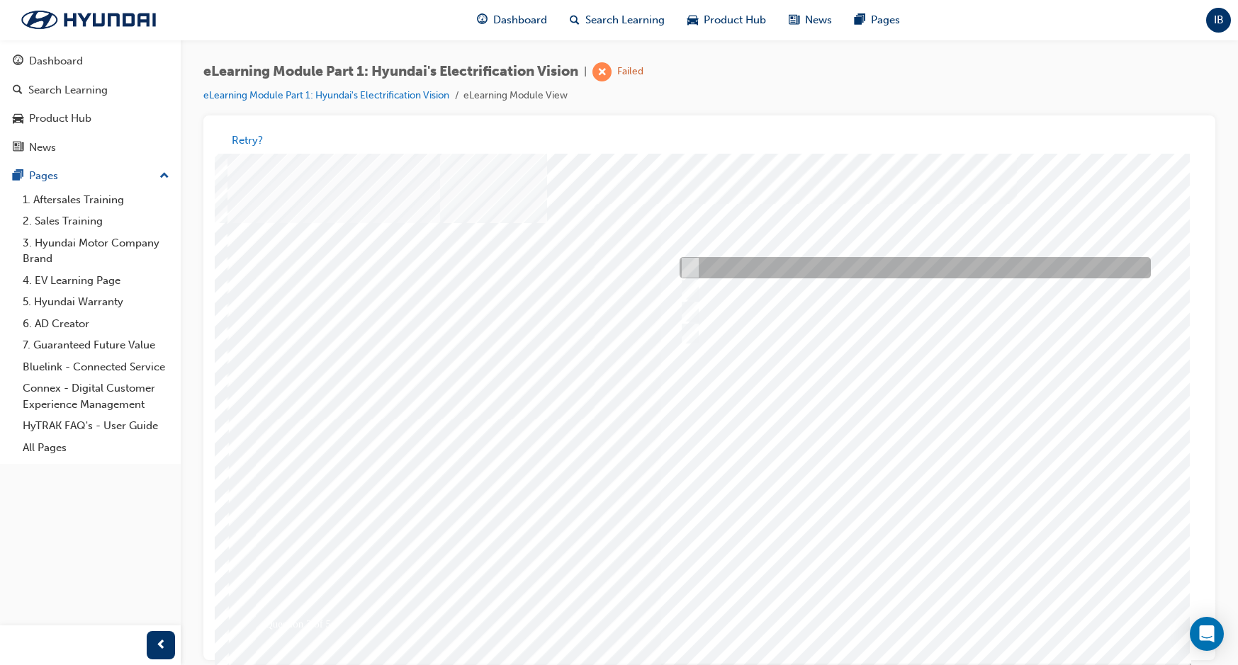
click at [799, 267] on div at bounding box center [911, 268] width 471 height 21
checkbox input "true"
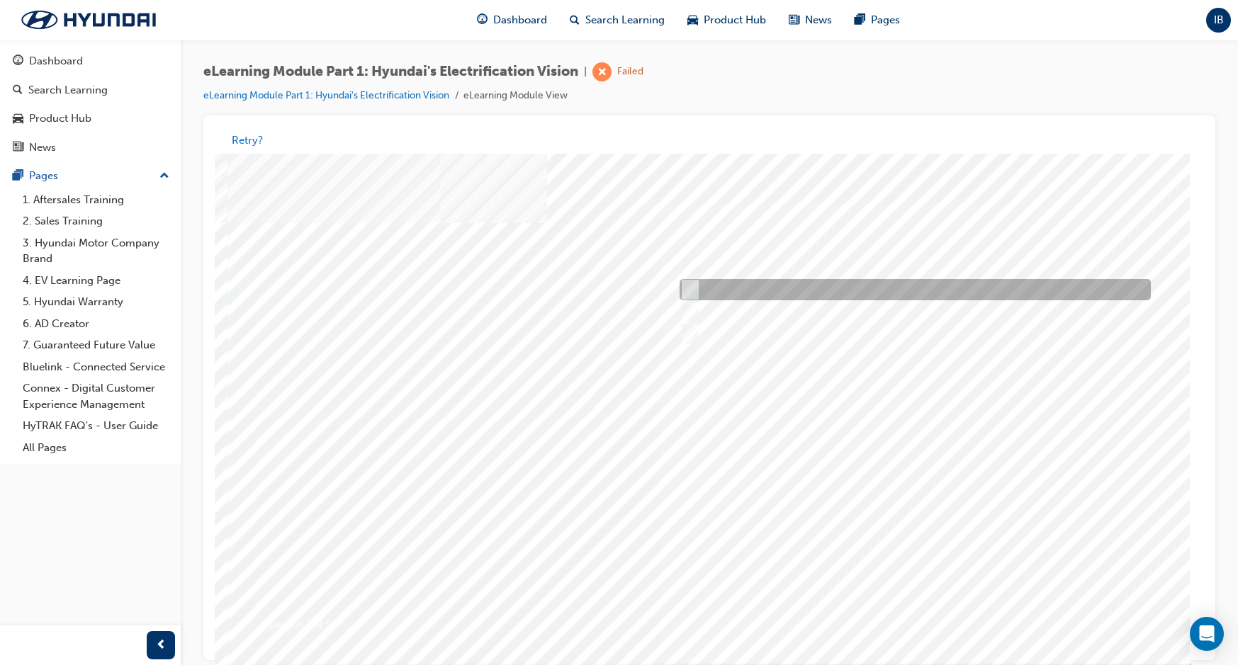
click at [798, 285] on div at bounding box center [911, 290] width 471 height 21
checkbox input "true"
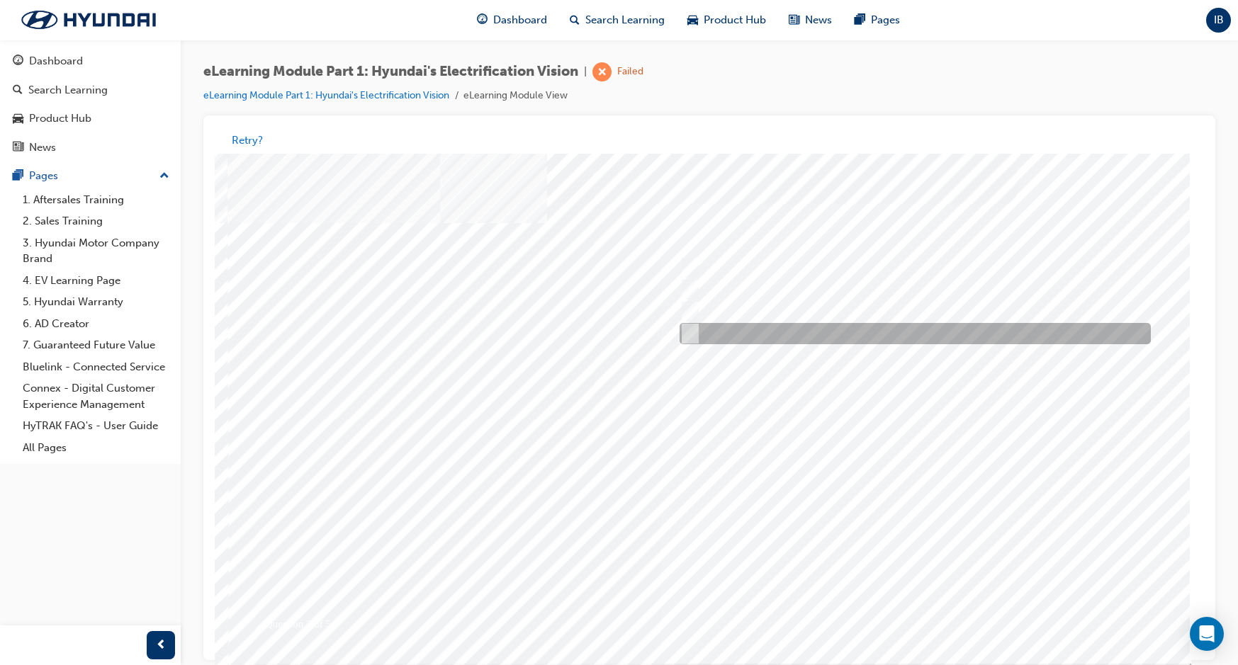
click at [804, 333] on div at bounding box center [911, 334] width 471 height 21
checkbox input "true"
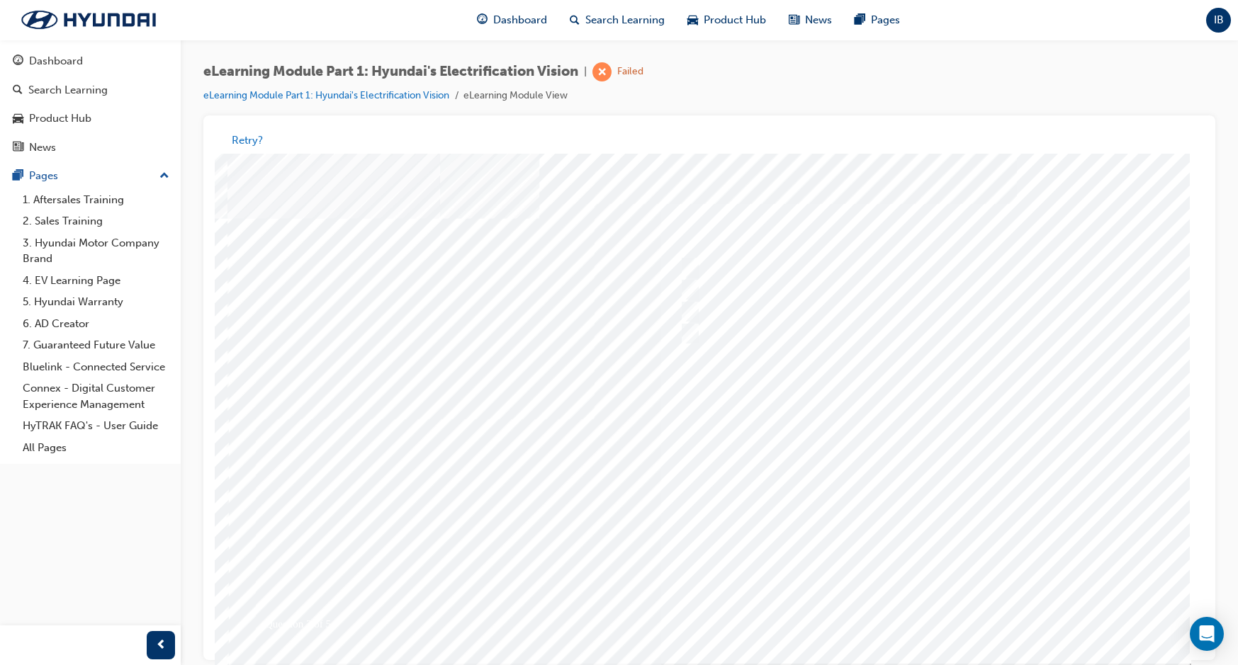
click at [892, 611] on div at bounding box center [709, 409] width 964 height 510
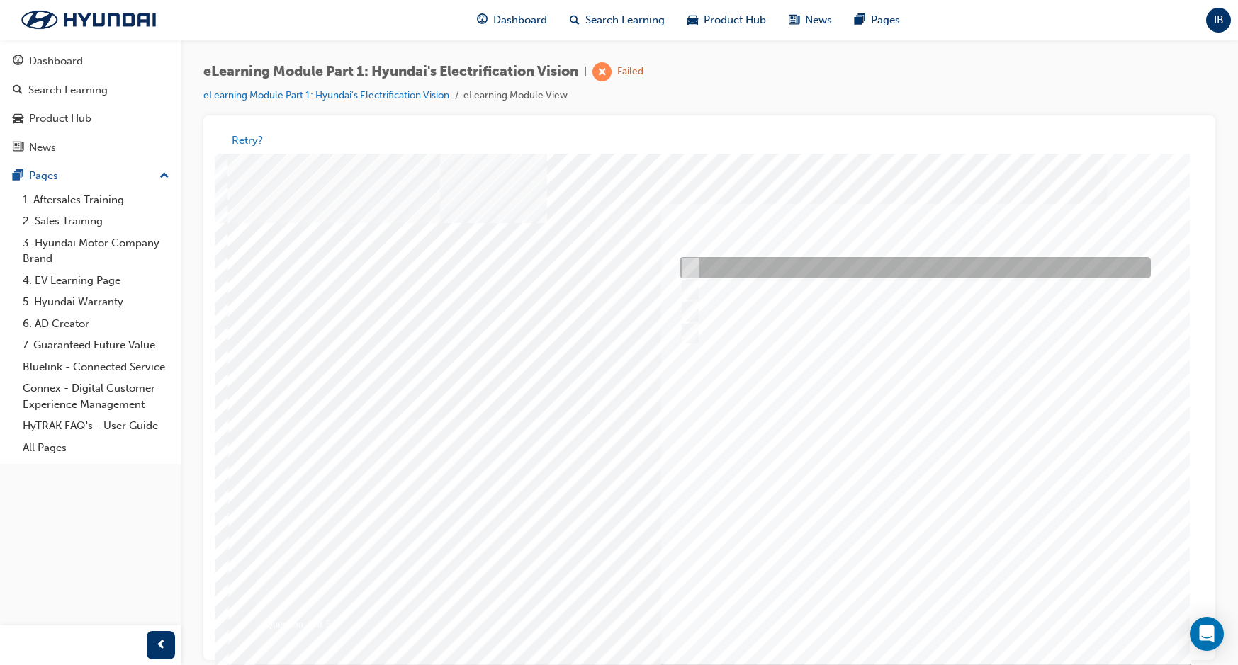
click at [788, 264] on div at bounding box center [911, 268] width 471 height 21
checkbox input "true"
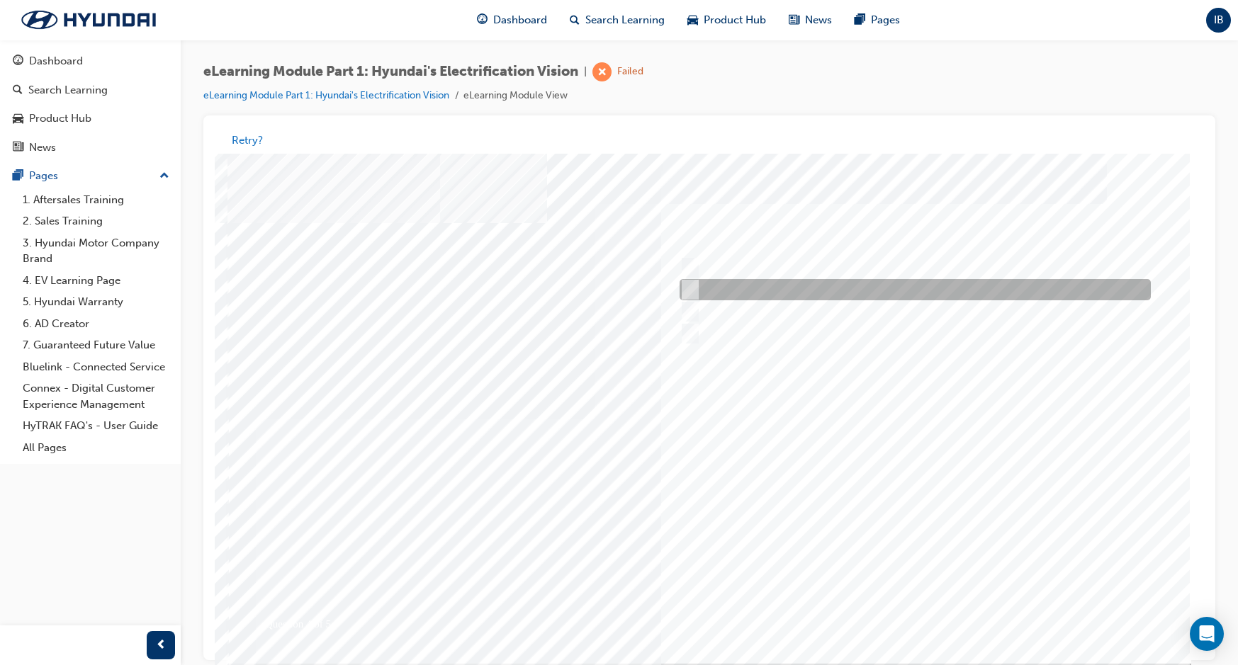
click at [782, 284] on div at bounding box center [911, 290] width 471 height 21
checkbox input "true"
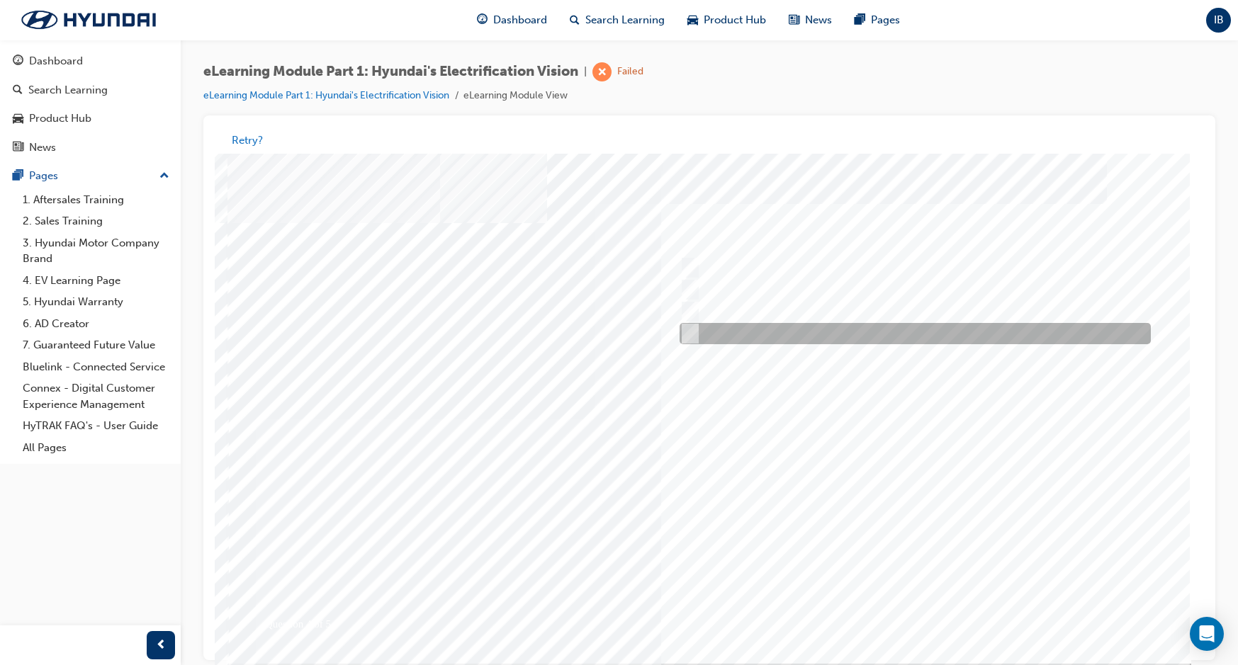
click at [787, 330] on div at bounding box center [911, 334] width 471 height 21
checkbox input "true"
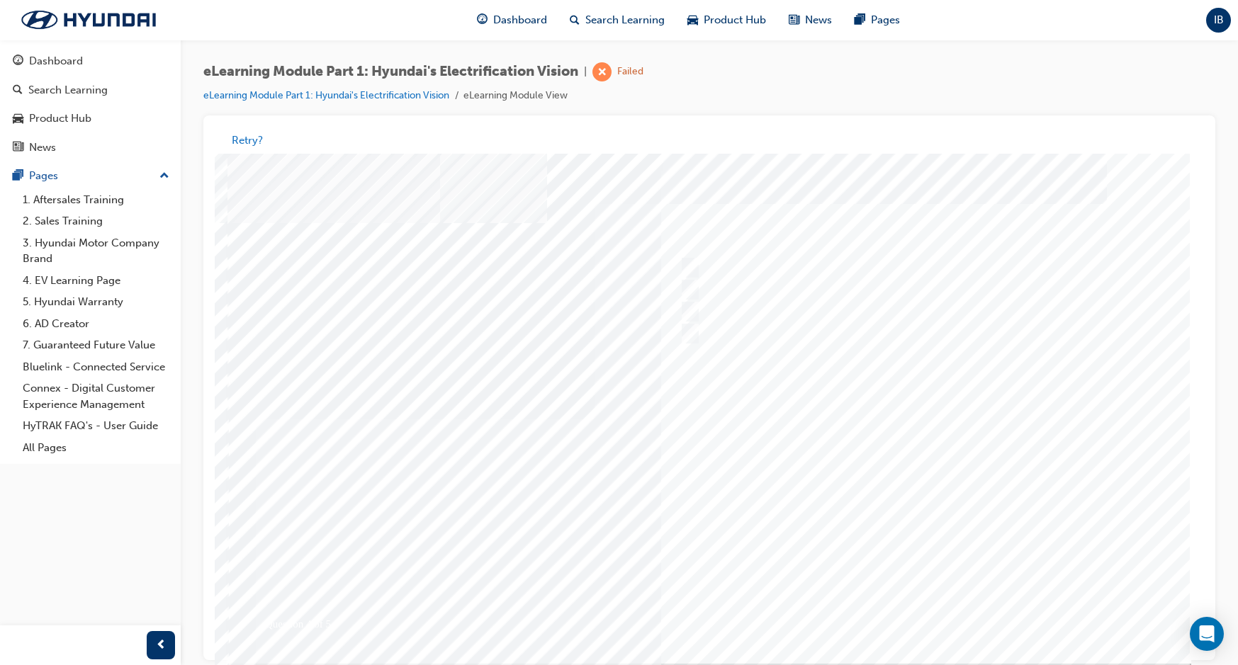
click at [892, 613] on div at bounding box center [709, 409] width 964 height 510
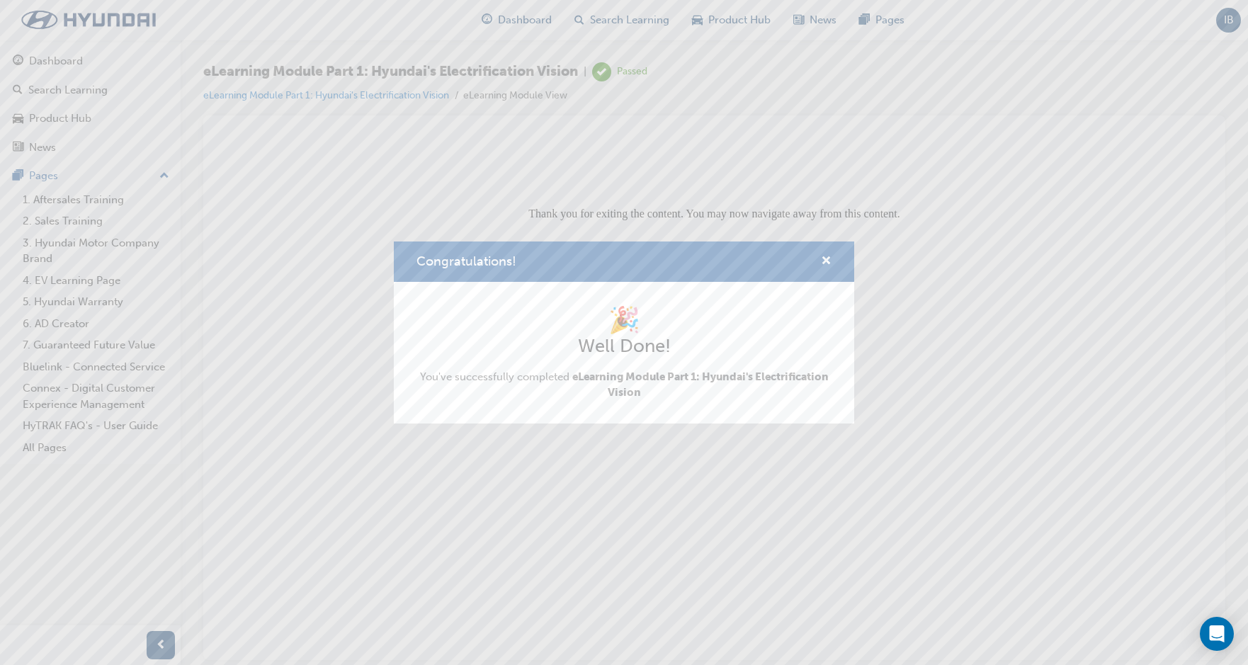
click at [517, 467] on div "Congratulations! 🎉 Well Done! You've successfully completed eLearning Module Pa…" at bounding box center [624, 332] width 1248 height 665
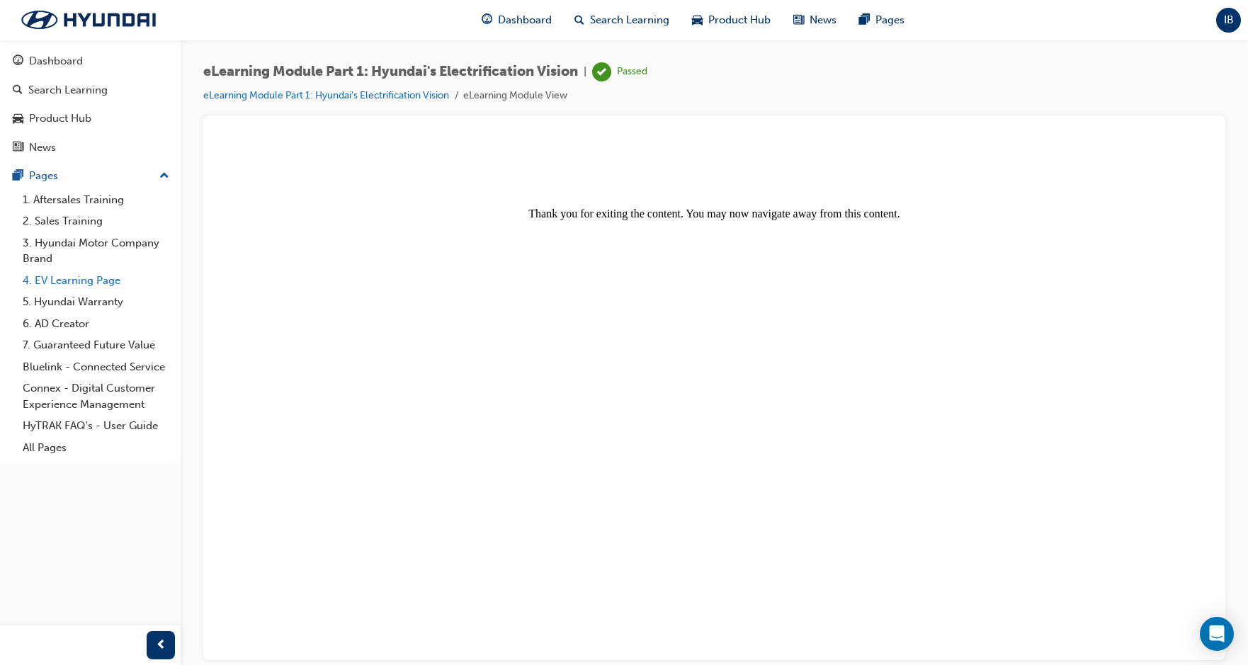
click at [65, 283] on link "4. EV Learning Page" at bounding box center [96, 281] width 158 height 22
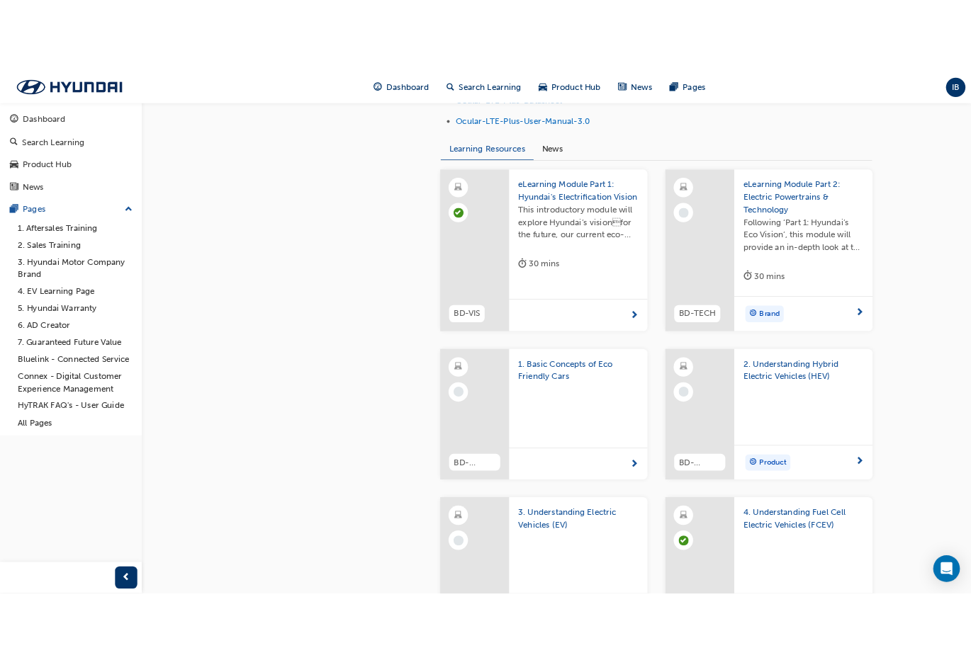
scroll to position [1063, 0]
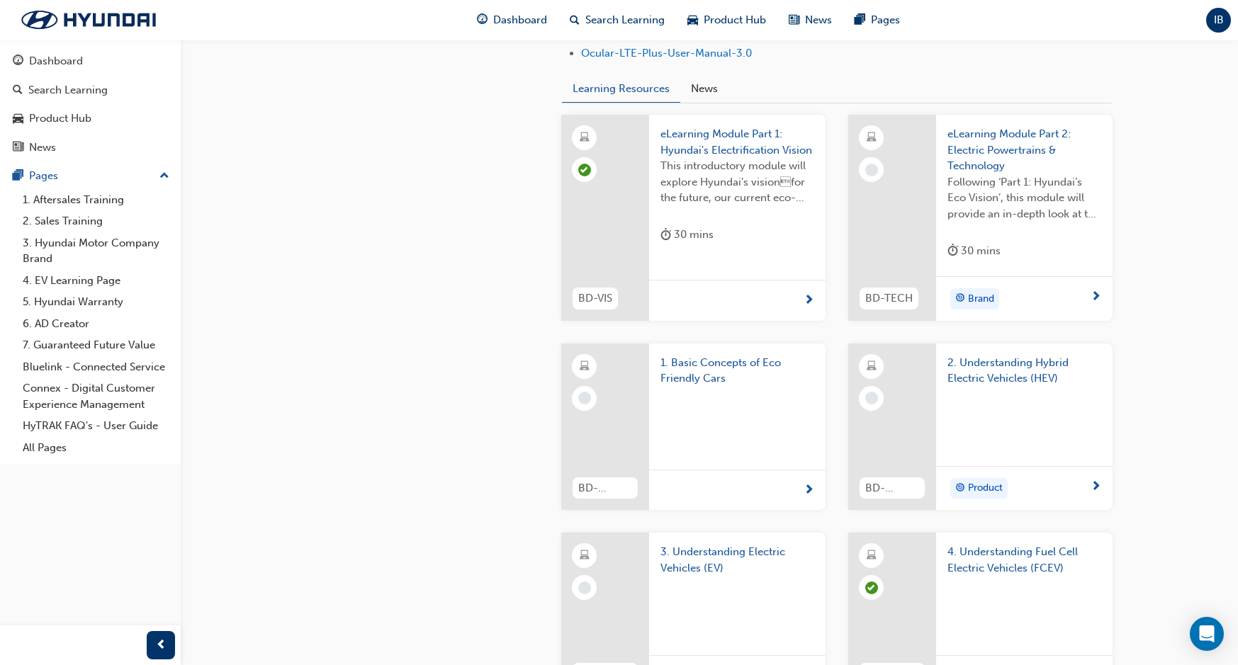
click at [892, 108] on div "4. EV Learning Page 4. EV Learning Page EV & Hybrid Technical - Acronyms Electr…" at bounding box center [619, 201] width 1238 height 2528
click at [162, 648] on span "prev-icon" at bounding box center [161, 646] width 11 height 18
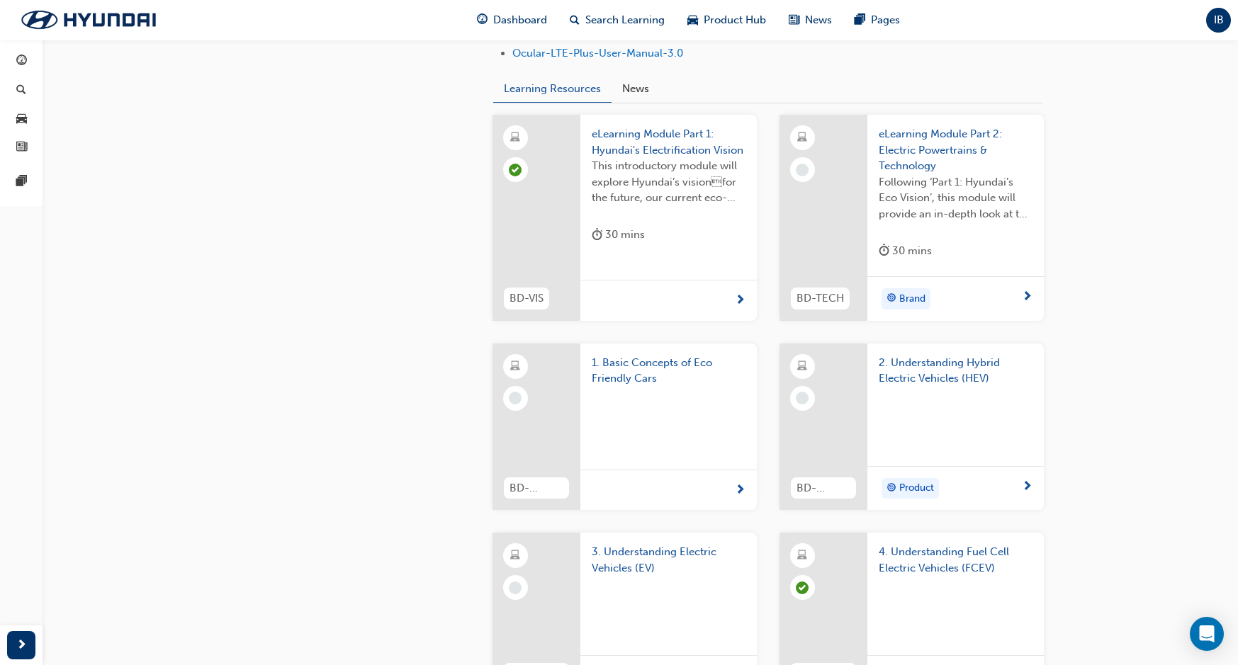
drag, startPoint x: 0, startPoint y: 244, endPoint x: 0, endPoint y: 264, distance: 19.8
click at [14, 261] on div "Dashboard Search Learning Product Hub News Pages Pages" at bounding box center [21, 315] width 43 height 630
drag, startPoint x: 1219, startPoint y: 376, endPoint x: 1046, endPoint y: 405, distance: 174.7
click at [892, 376] on div "4. EV Learning Page 4. EV Learning Page EV & Hybrid Technical - Acronyms Electr…" at bounding box center [619, 201] width 1238 height 2528
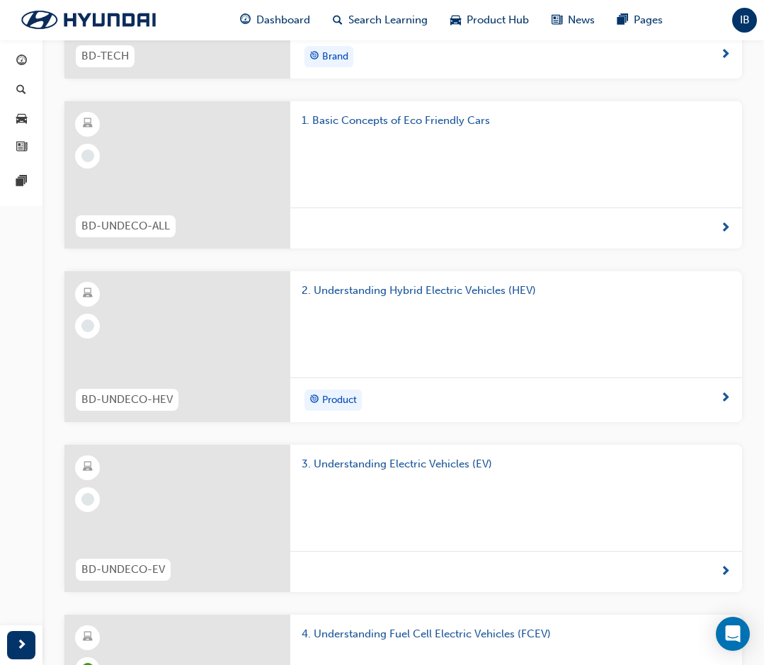
scroll to position [1134, 0]
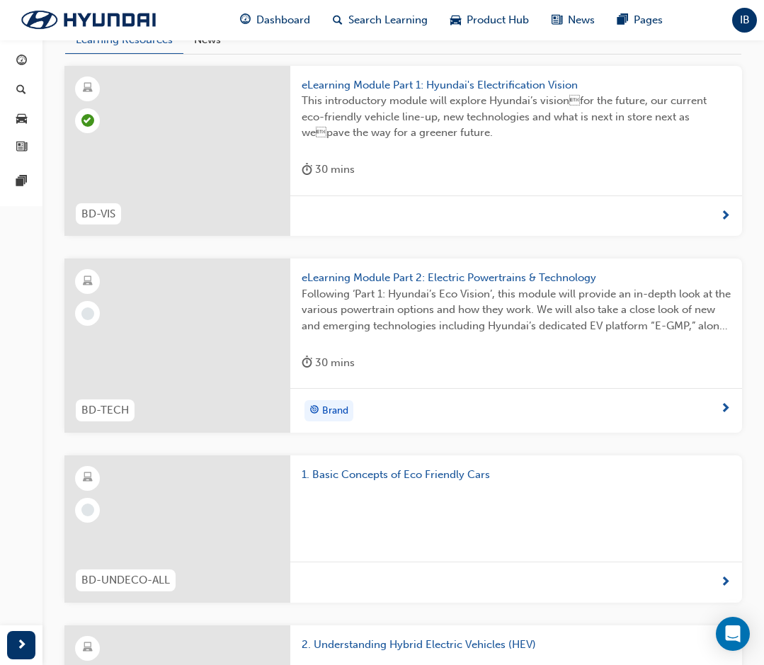
click at [175, 348] on div at bounding box center [177, 346] width 226 height 174
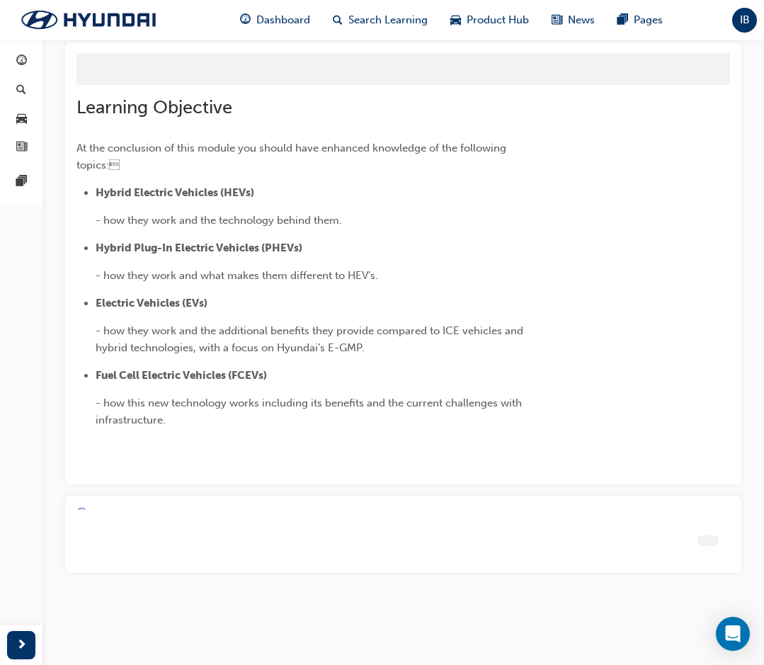
scroll to position [126, 0]
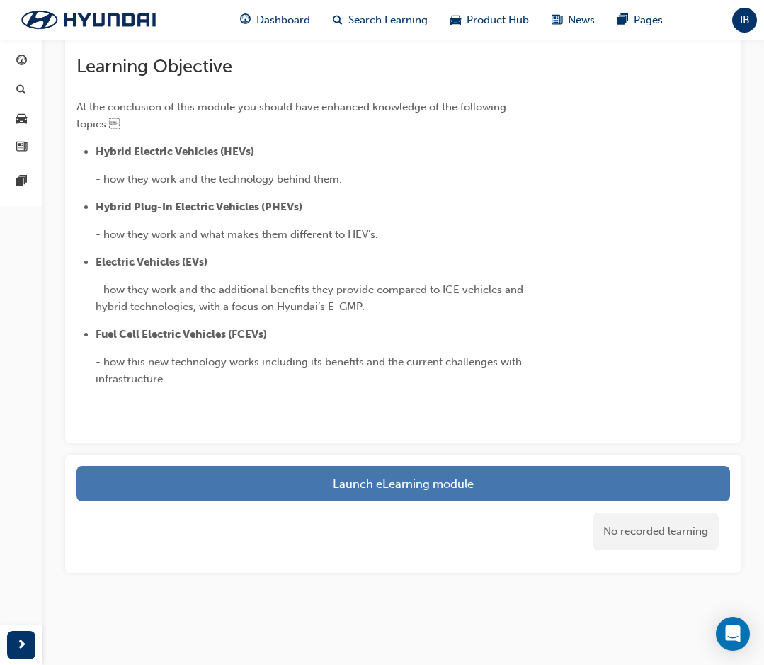
click at [359, 481] on link "Launch eLearning module" at bounding box center [404, 483] width 654 height 35
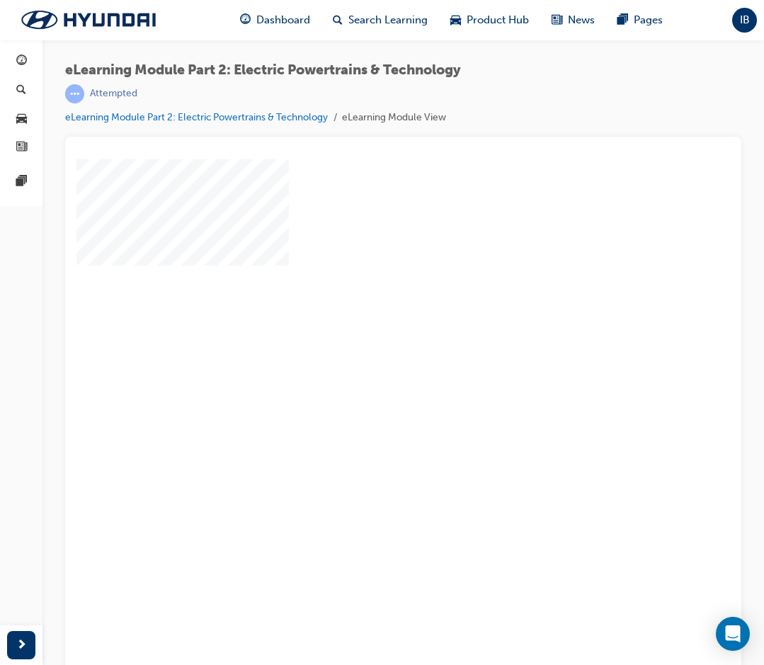
click at [363, 373] on div "play" at bounding box center [363, 373] width 0 height 0
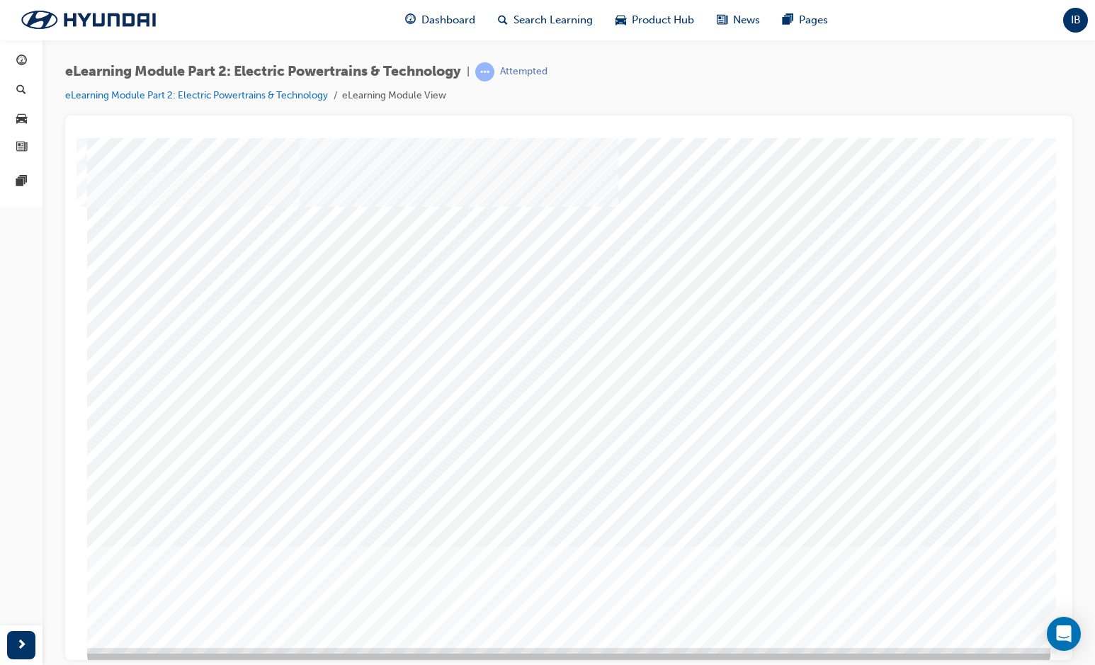
drag, startPoint x: 188, startPoint y: 450, endPoint x: 560, endPoint y: 470, distance: 371.8
drag, startPoint x: 964, startPoint y: 577, endPoint x: 964, endPoint y: 585, distance: 8.5
click at [892, 578] on div "Content Image Right" at bounding box center [569, 392] width 964 height 510
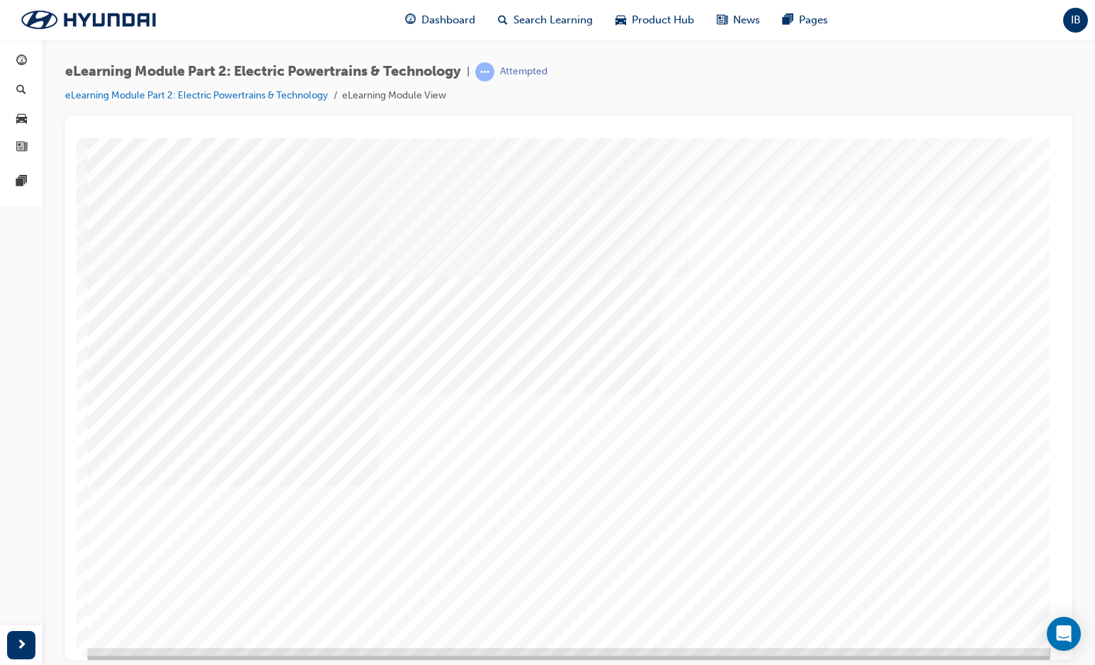
drag, startPoint x: 302, startPoint y: 376, endPoint x: 135, endPoint y: 292, distance: 186.9
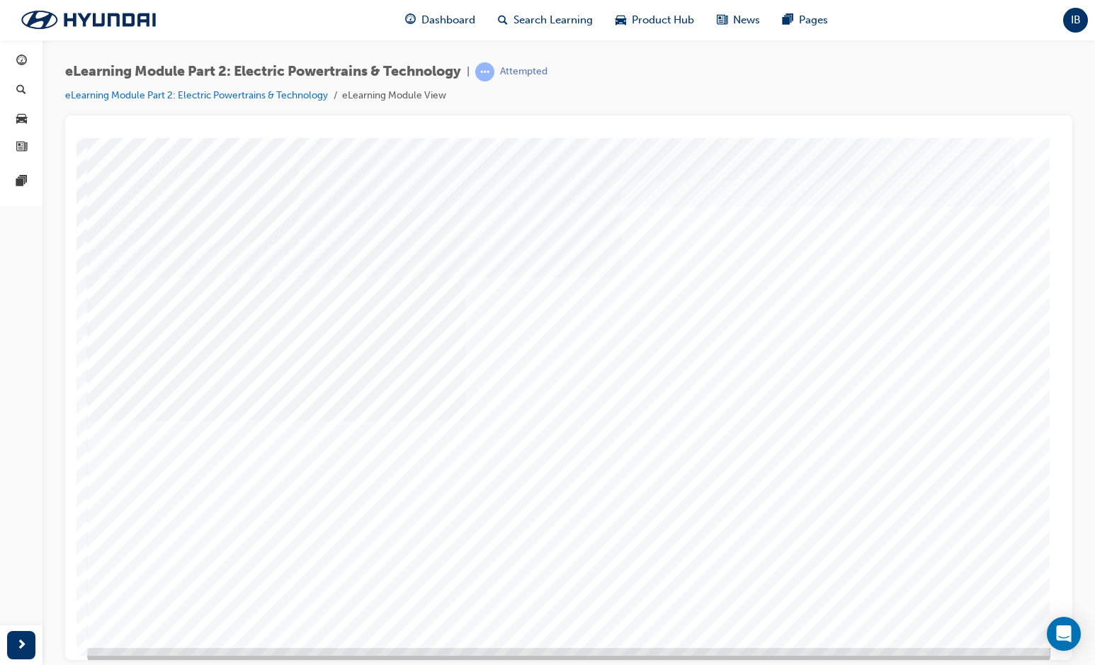
drag, startPoint x: 127, startPoint y: 234, endPoint x: 169, endPoint y: 314, distance: 90.6
click at [113, 222] on div "Content Image Right" at bounding box center [569, 392] width 964 height 510
drag, startPoint x: 155, startPoint y: 317, endPoint x: 170, endPoint y: 340, distance: 27.1
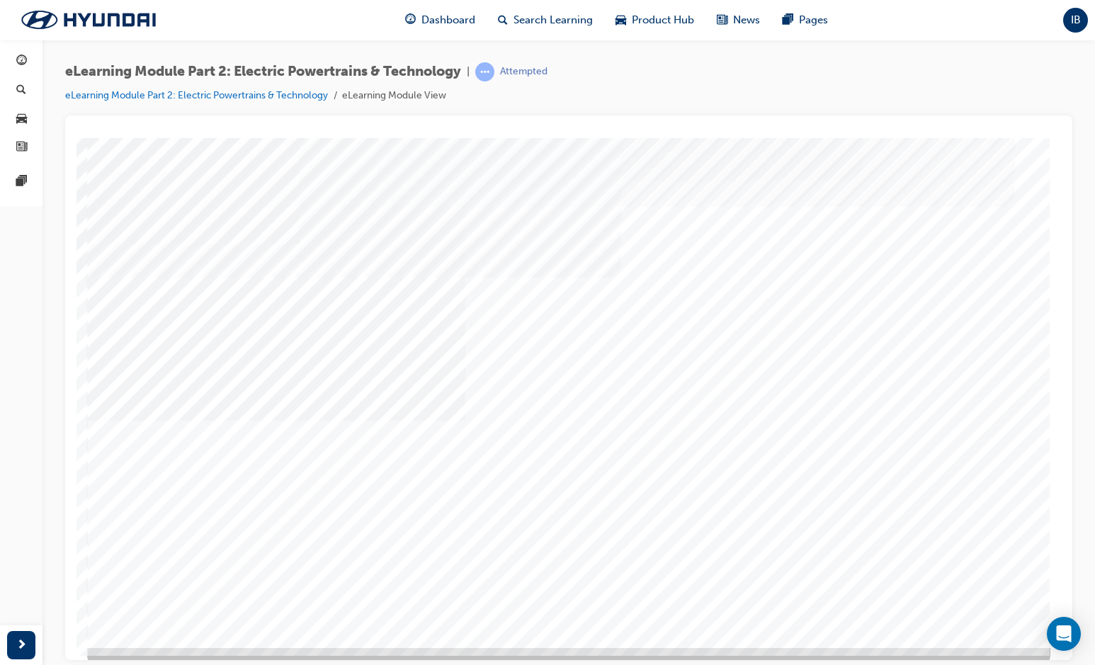
click at [165, 332] on div "Content Image Right" at bounding box center [569, 392] width 964 height 510
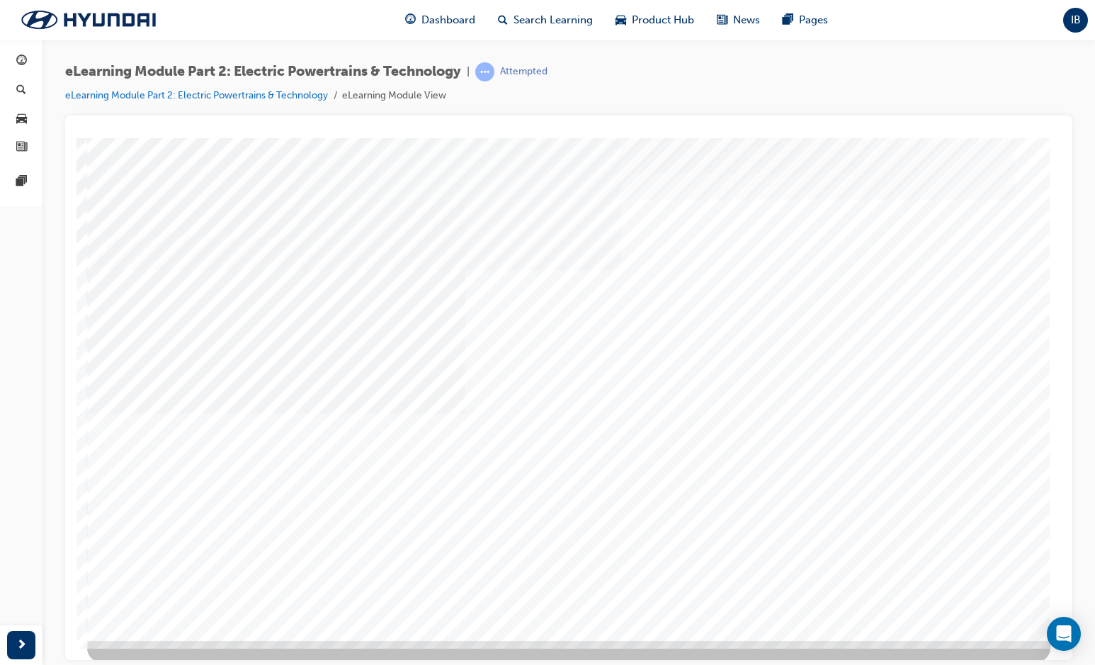
scroll to position [9, 0]
click at [892, 98] on div "eLearning Module Part 2: Electric Powertrains & Technology | Attempted eLearnin…" at bounding box center [569, 88] width 1008 height 53
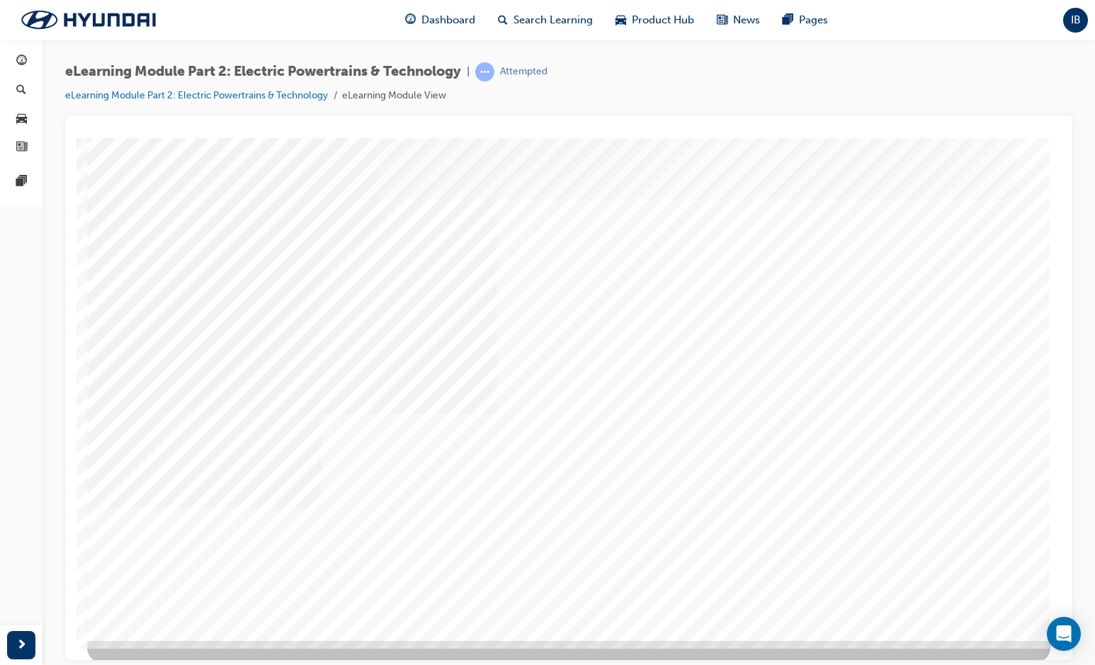
scroll to position [9, 0]
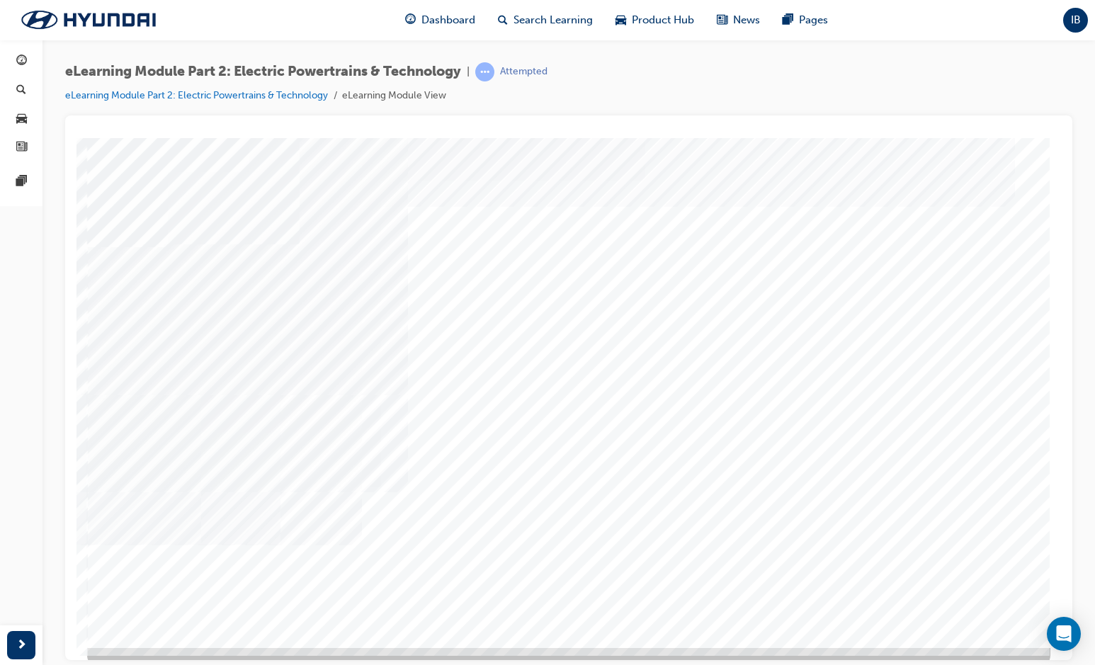
drag, startPoint x: 882, startPoint y: 280, endPoint x: 881, endPoint y: 331, distance: 51.0
